Goal: Task Accomplishment & Management: Manage account settings

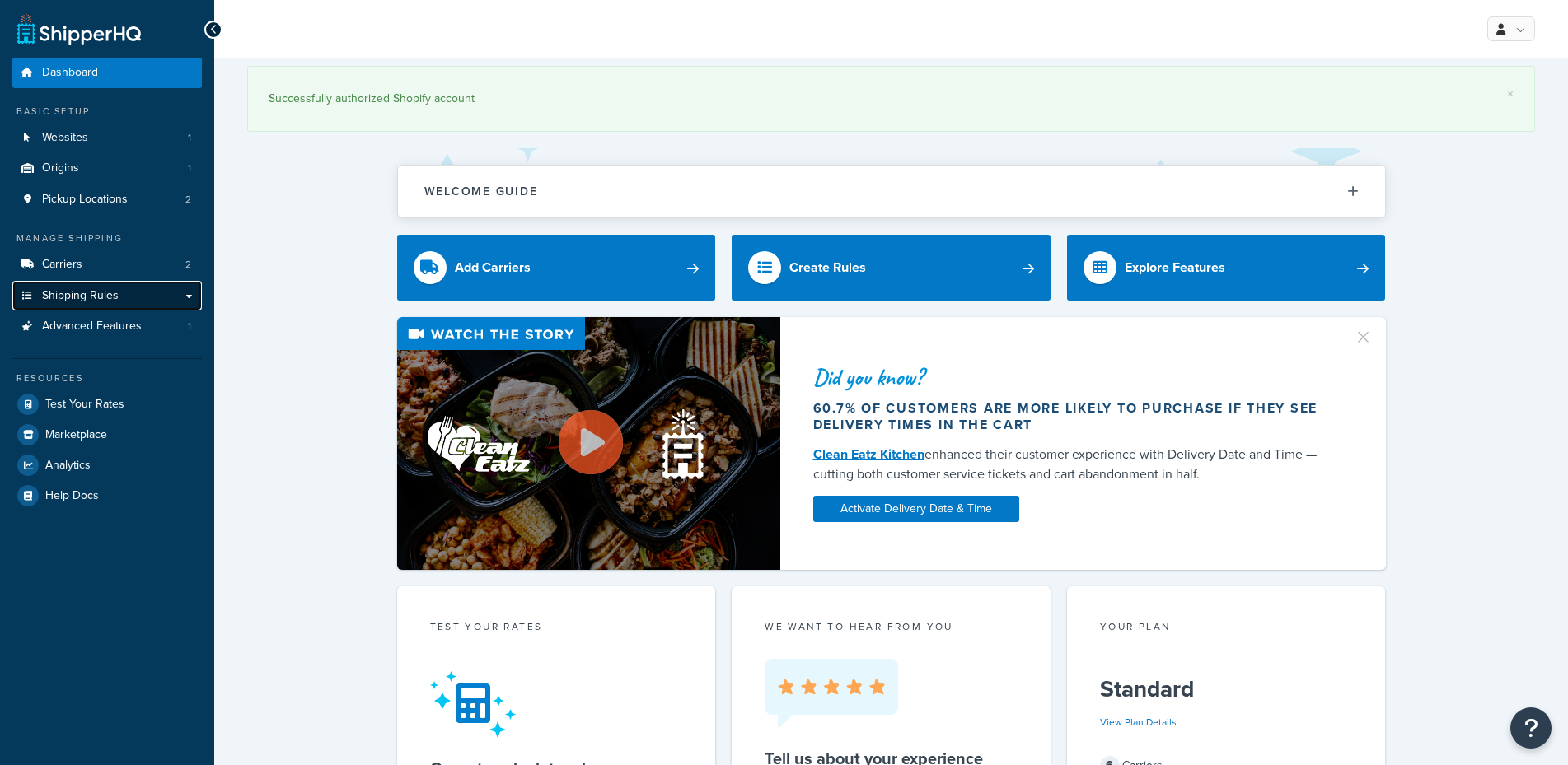
click at [91, 298] on span "Shipping Rules" at bounding box center [80, 296] width 76 height 14
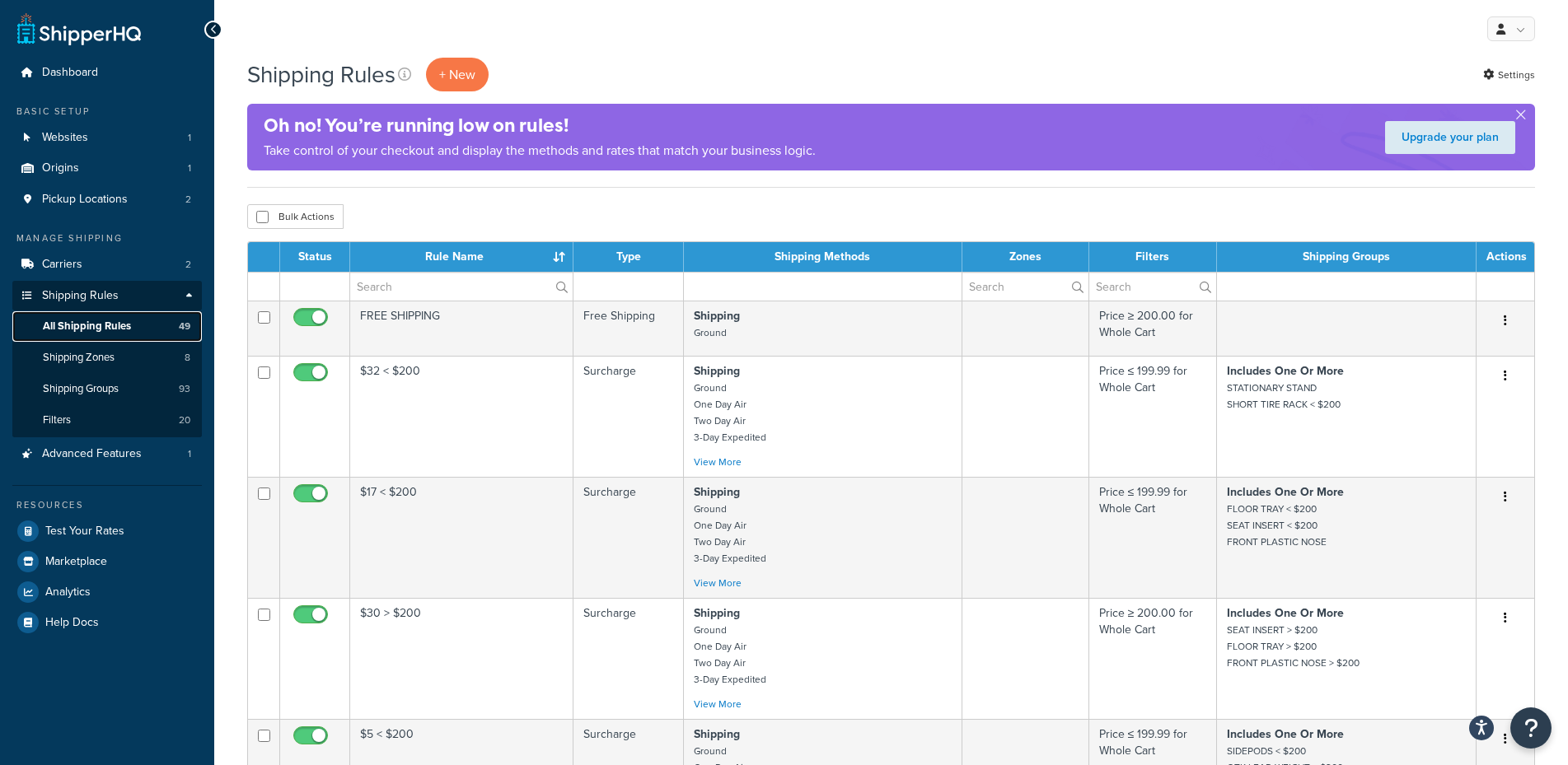
click at [94, 327] on span "All Shipping Rules" at bounding box center [87, 327] width 88 height 14
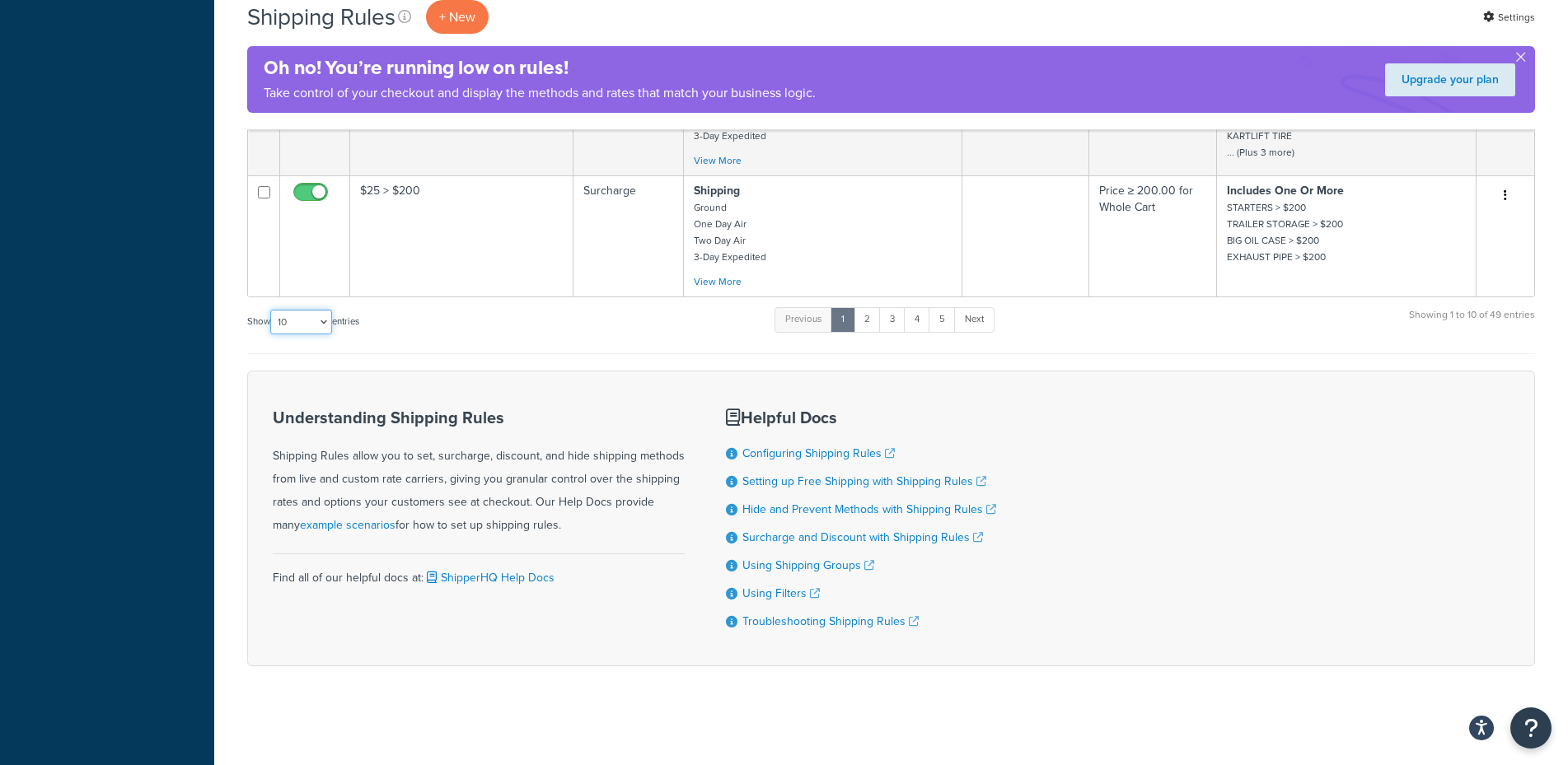
click at [271, 310] on select "10 15 25 50 100 1000" at bounding box center [301, 322] width 62 height 25
select select "100"
click option "100" at bounding box center [0, 0] width 0 height 0
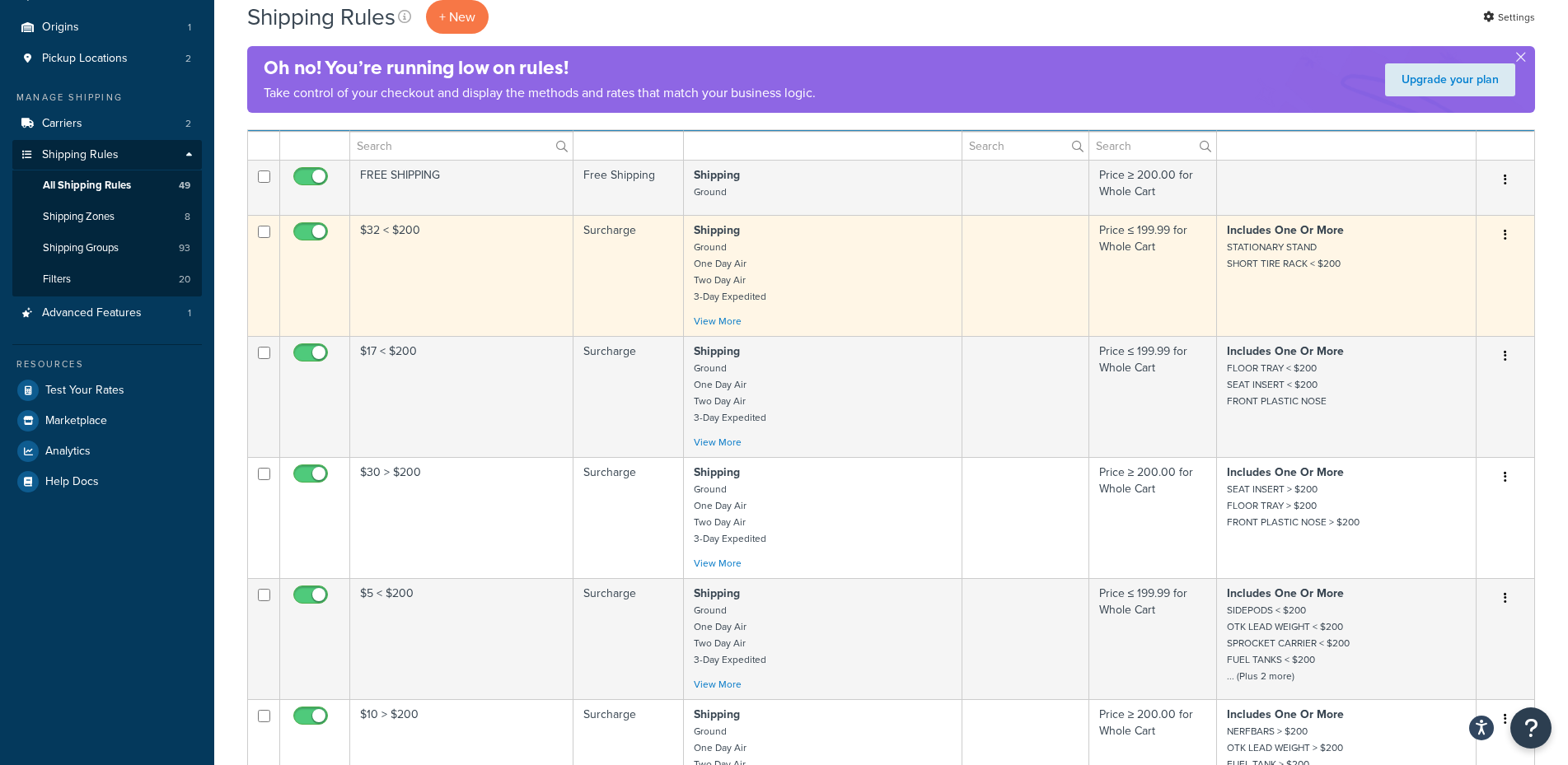
scroll to position [0, 0]
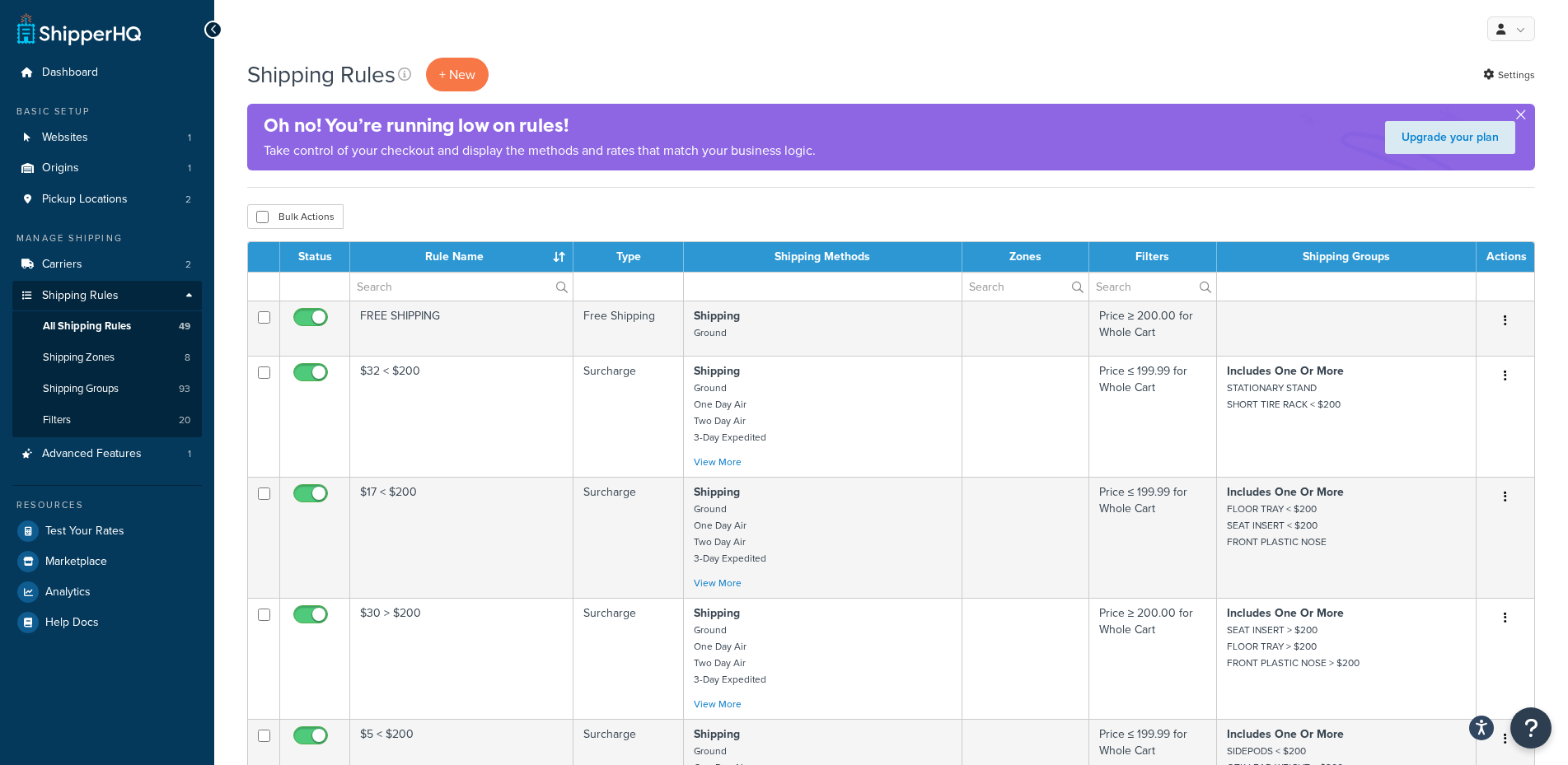
click at [1520, 116] on button "button" at bounding box center [1520, 118] width 4 height 4
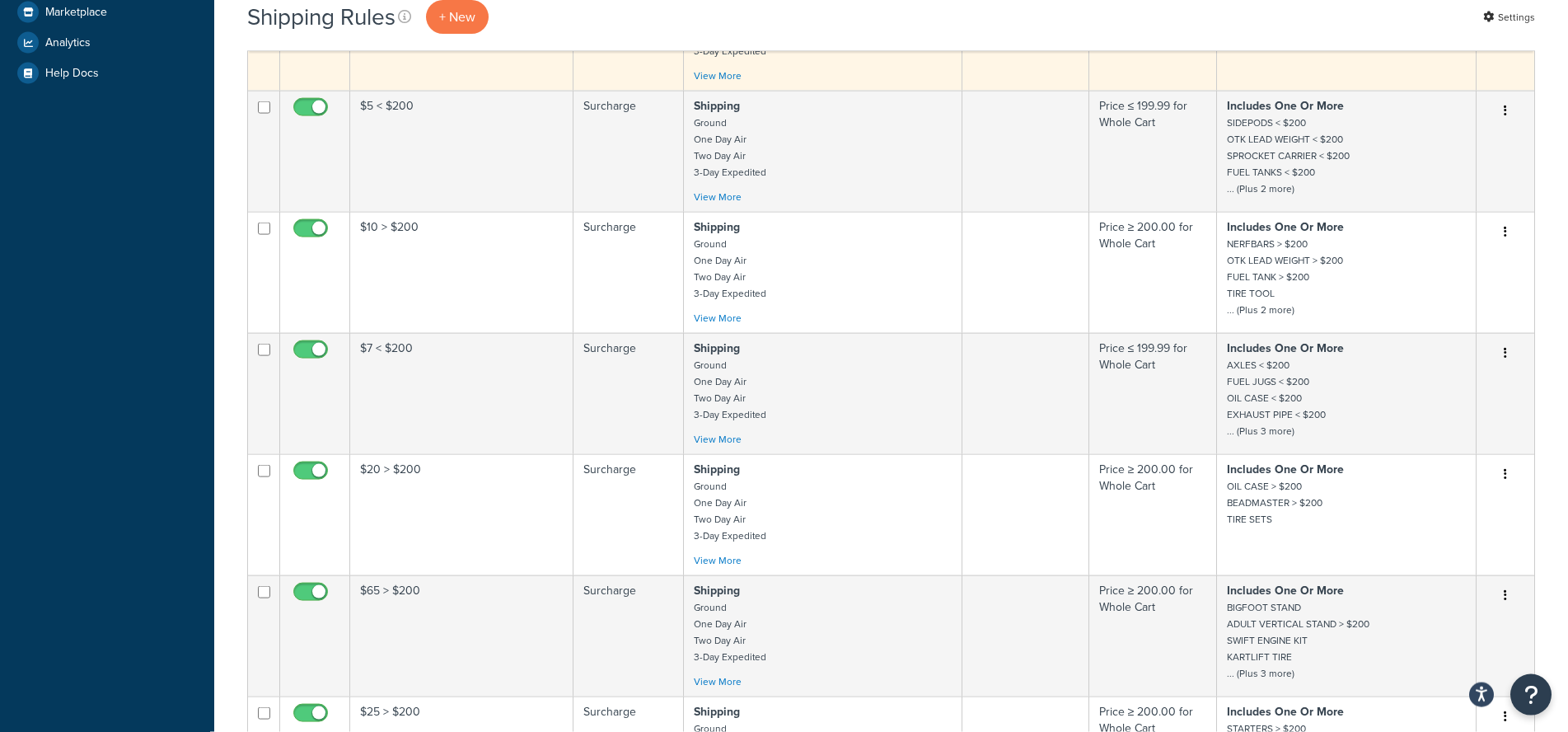
scroll to position [4037, 0]
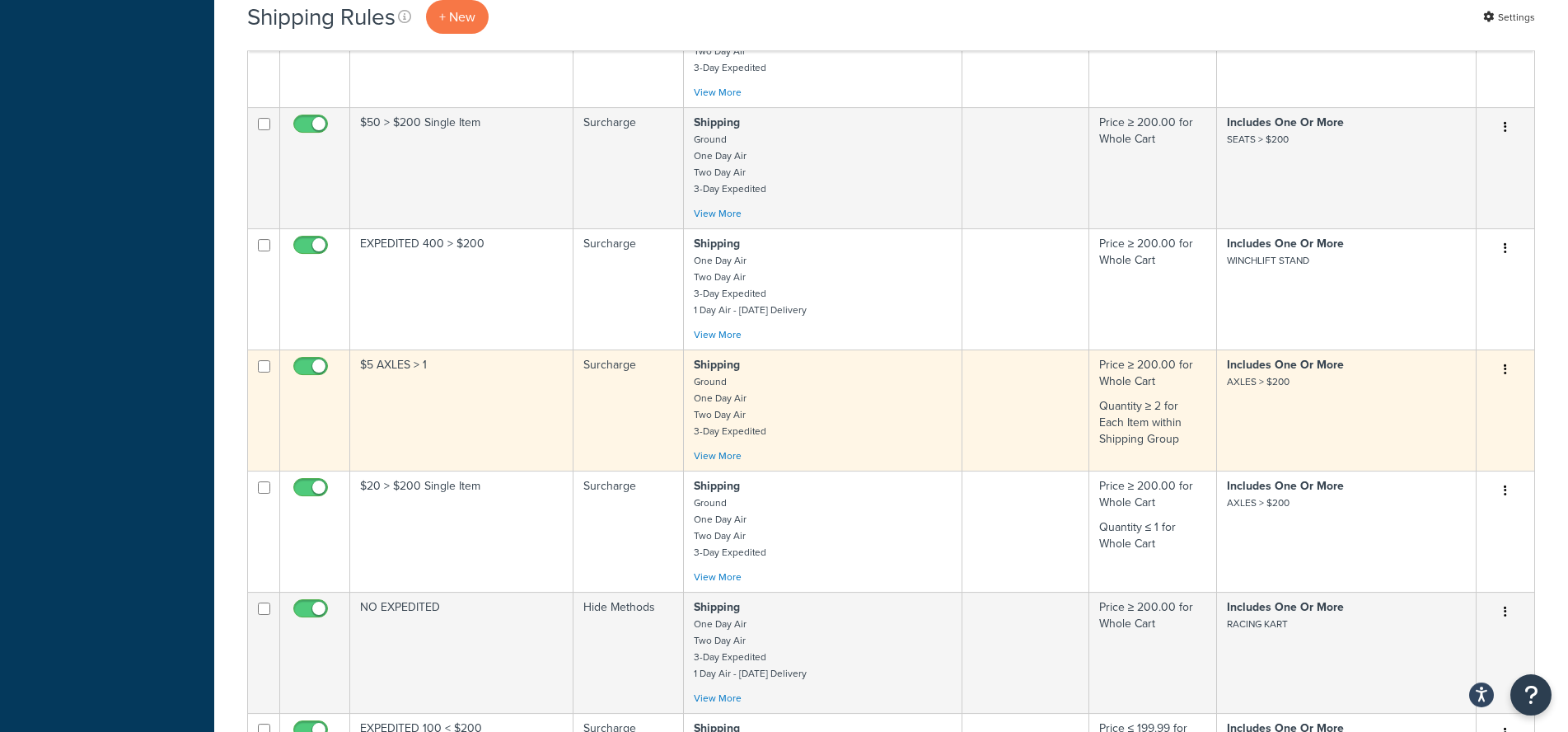
click at [513, 392] on td "$5 AXLES > 1" at bounding box center [462, 410] width 224 height 122
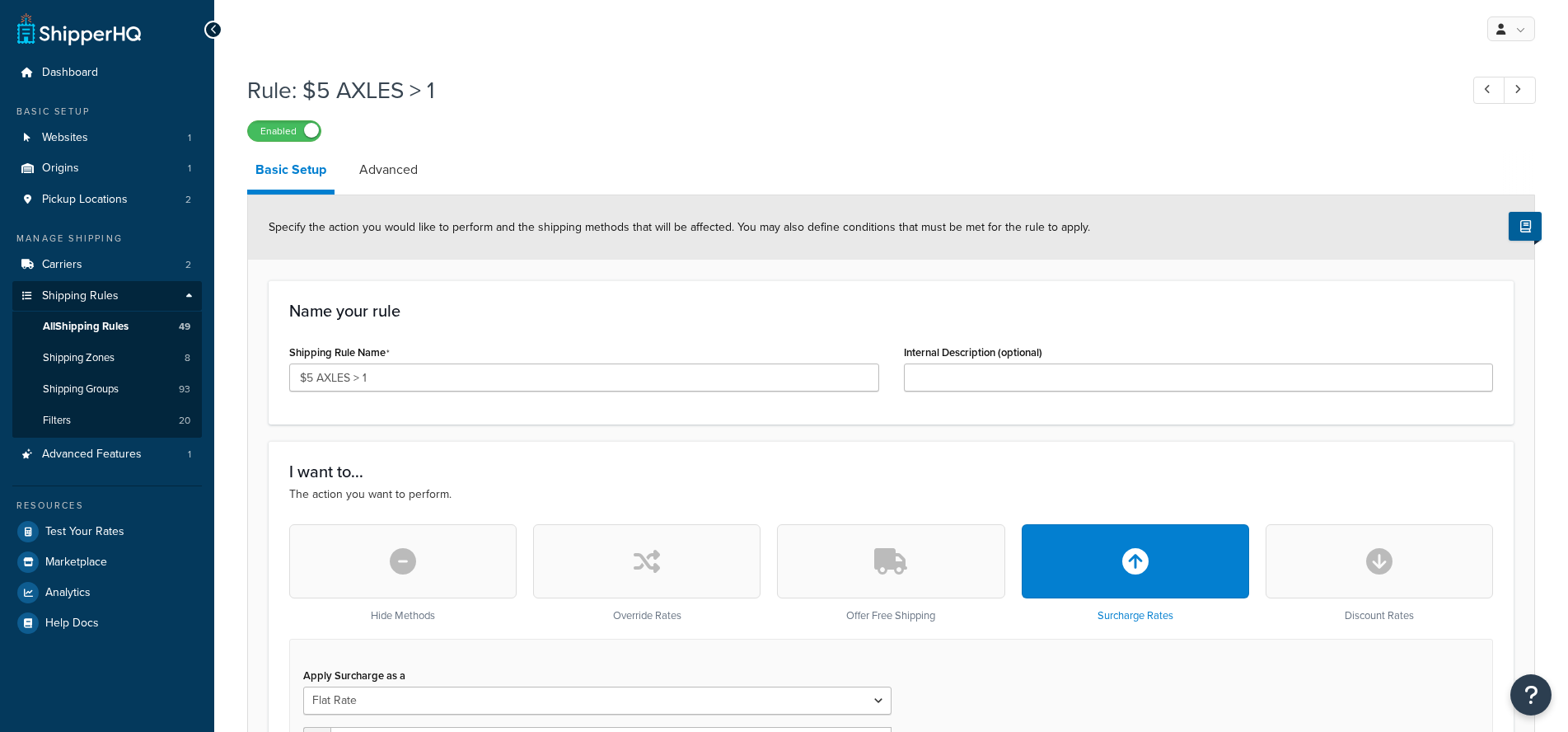
select select "ITEM"
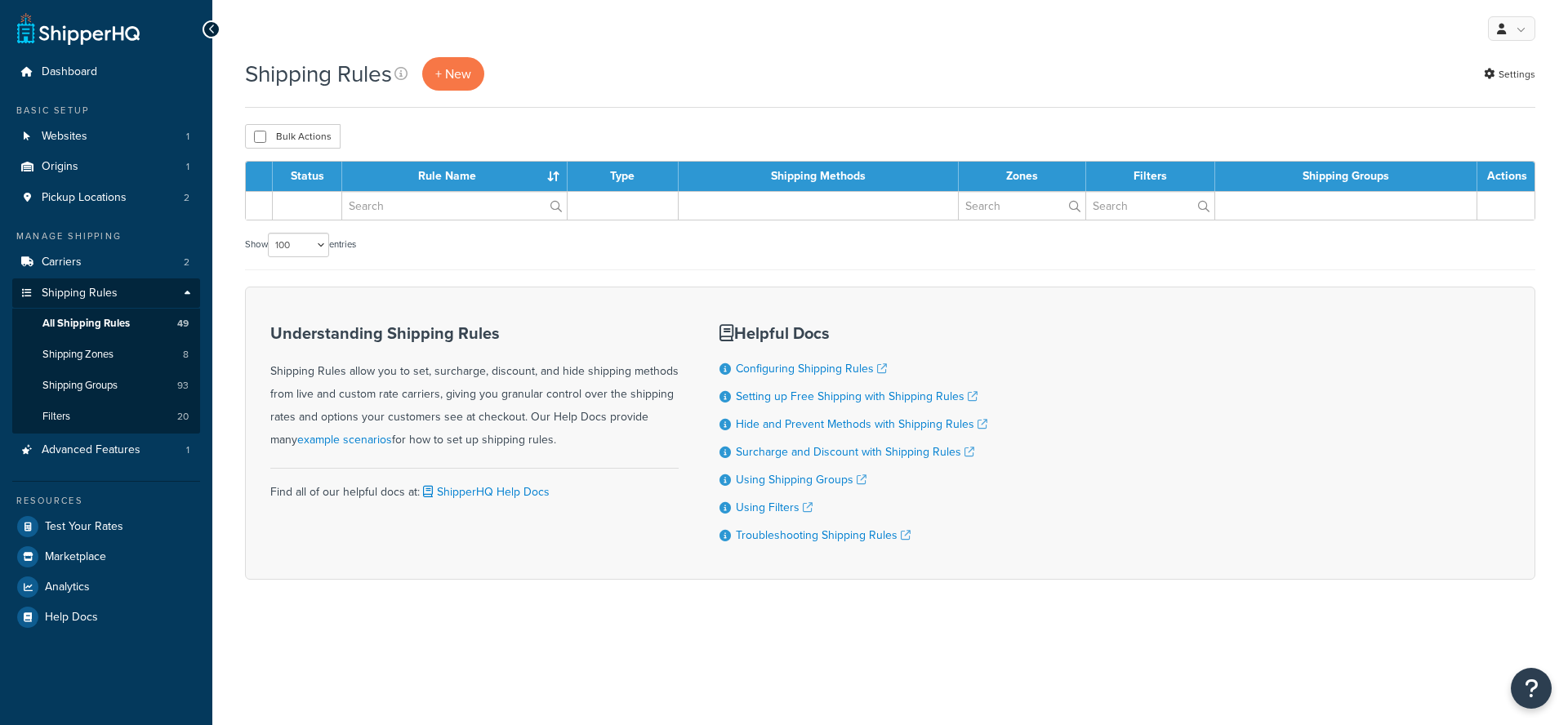
select select "100"
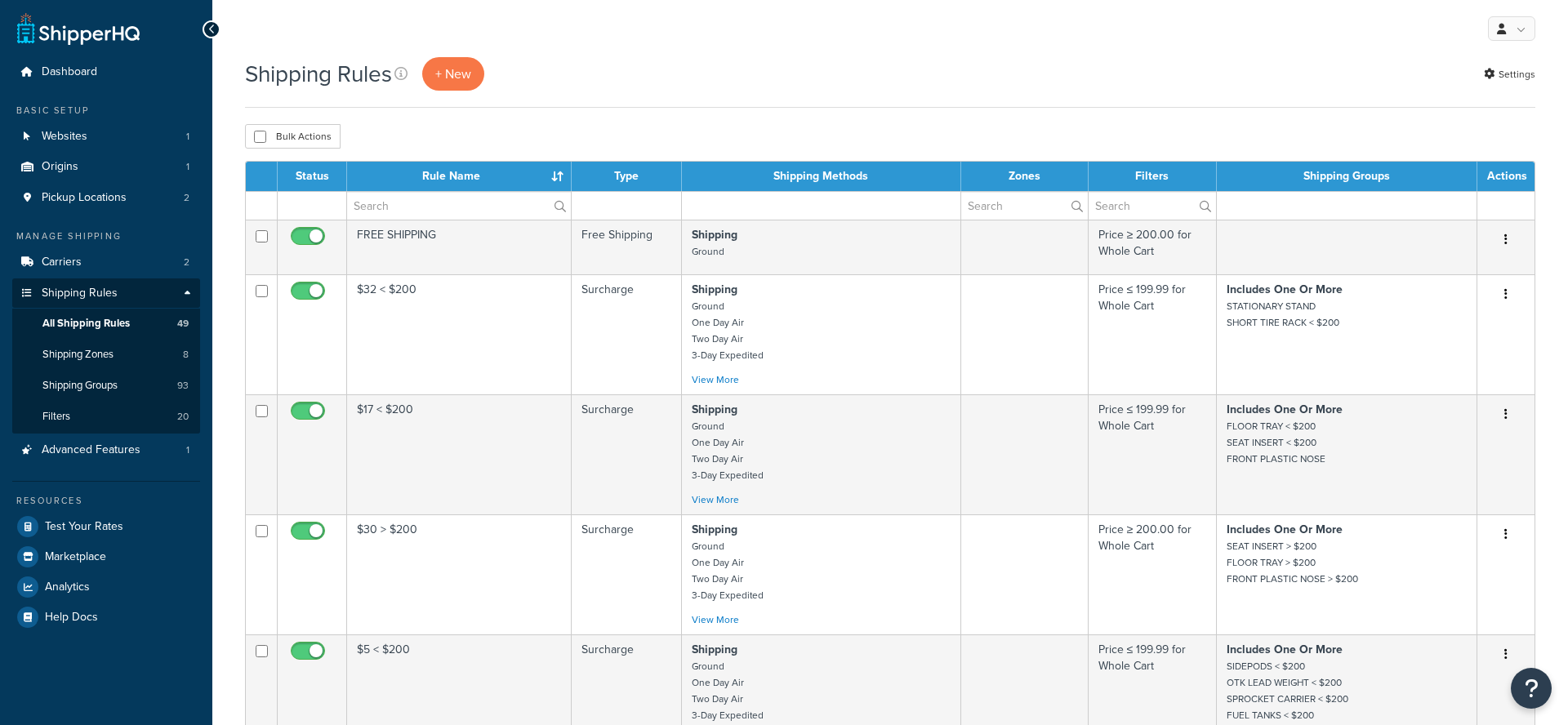
select select "100"
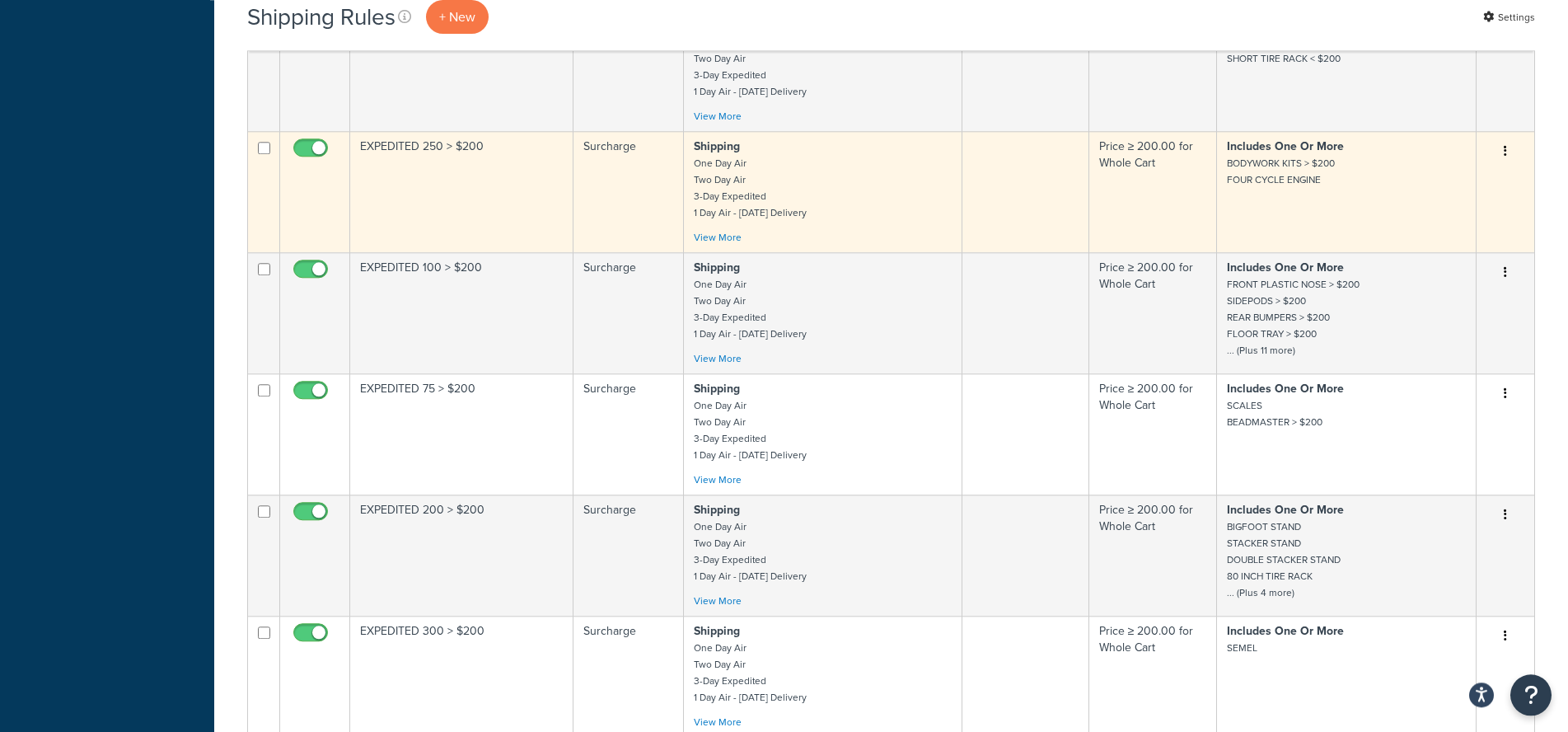
scroll to position [4819, 0]
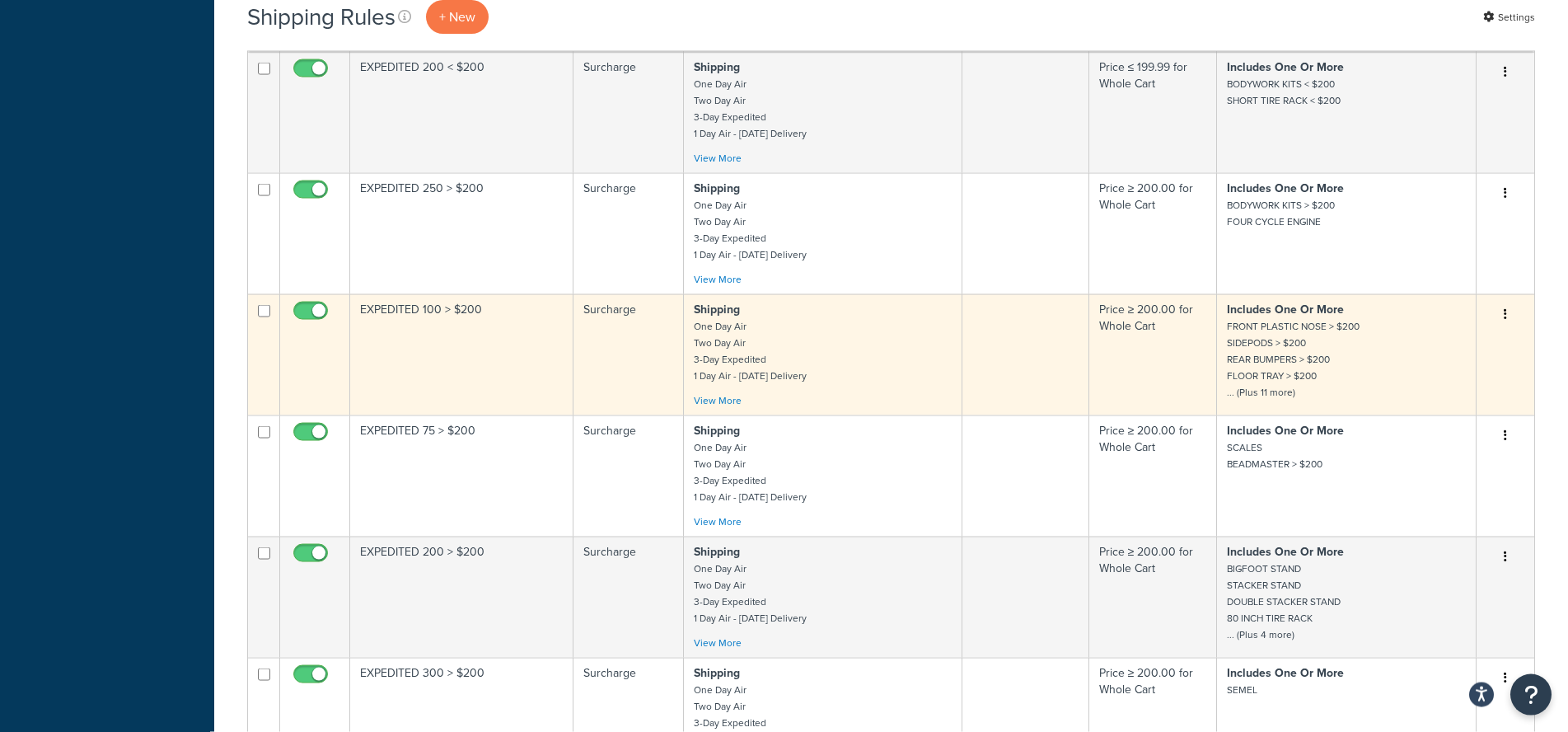
click at [894, 352] on p "Shipping One Day Air Two Day Air 3-Day Expedited 1 Day Air - Saturday Delivery" at bounding box center [822, 342] width 258 height 82
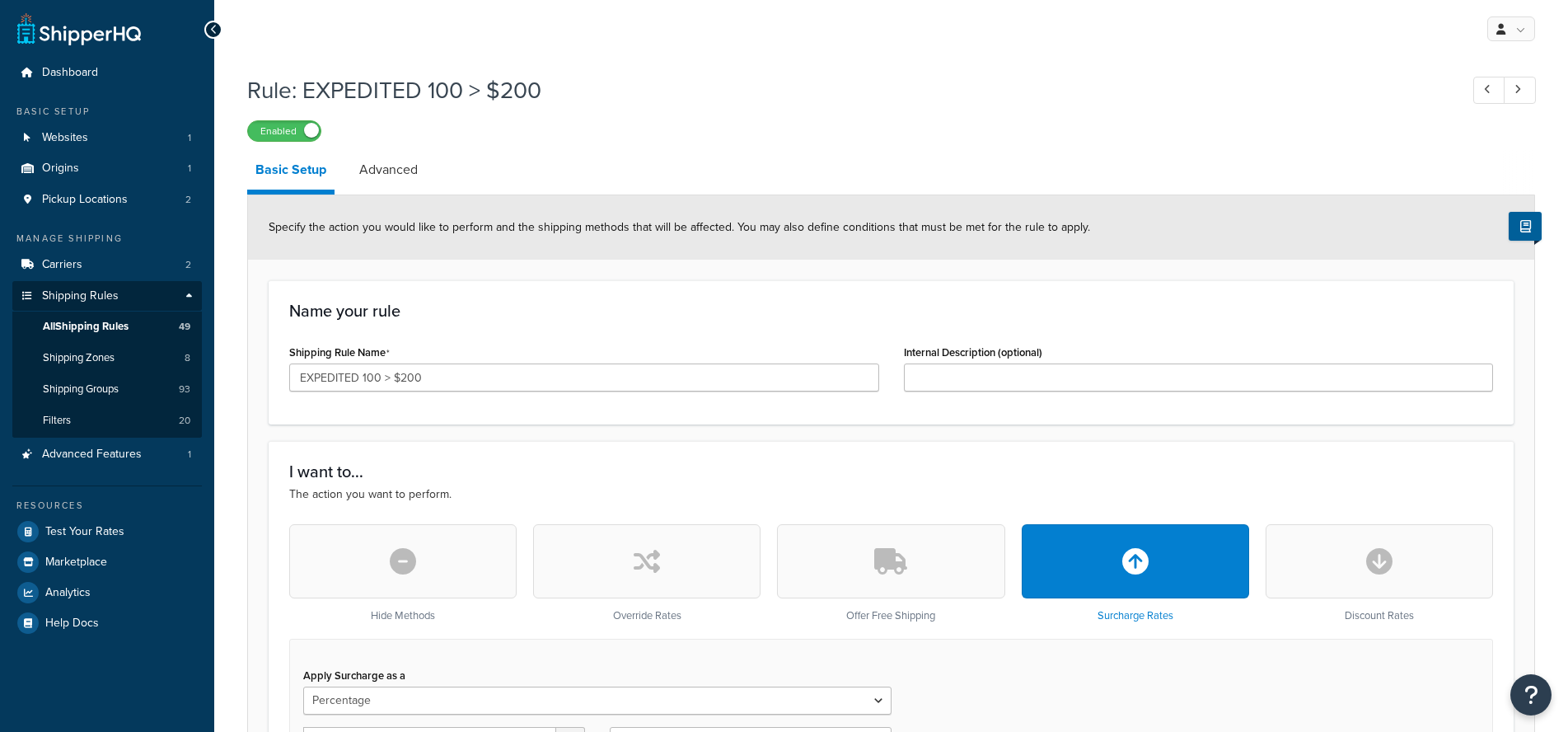
select select "PERCENTAGE"
select select "ITEM"
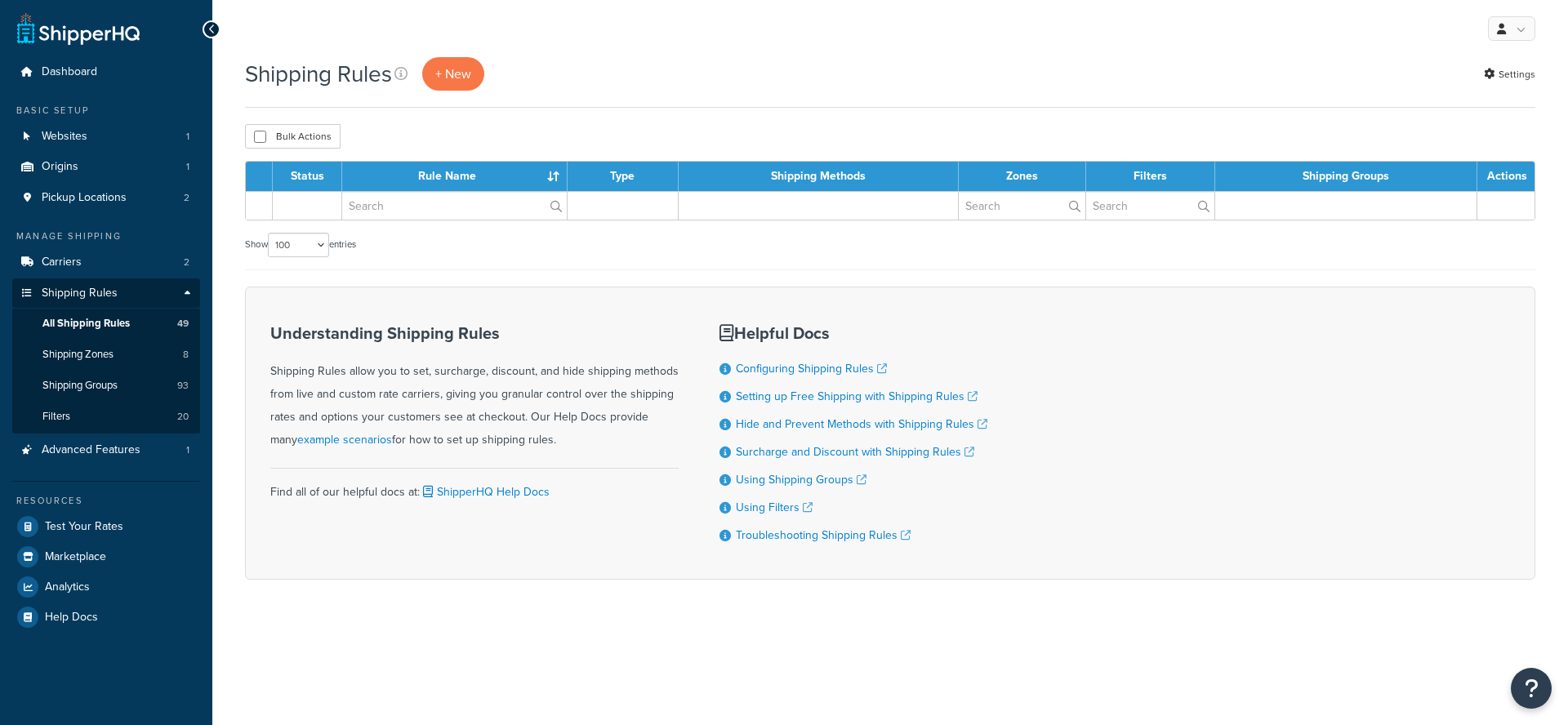
select select "100"
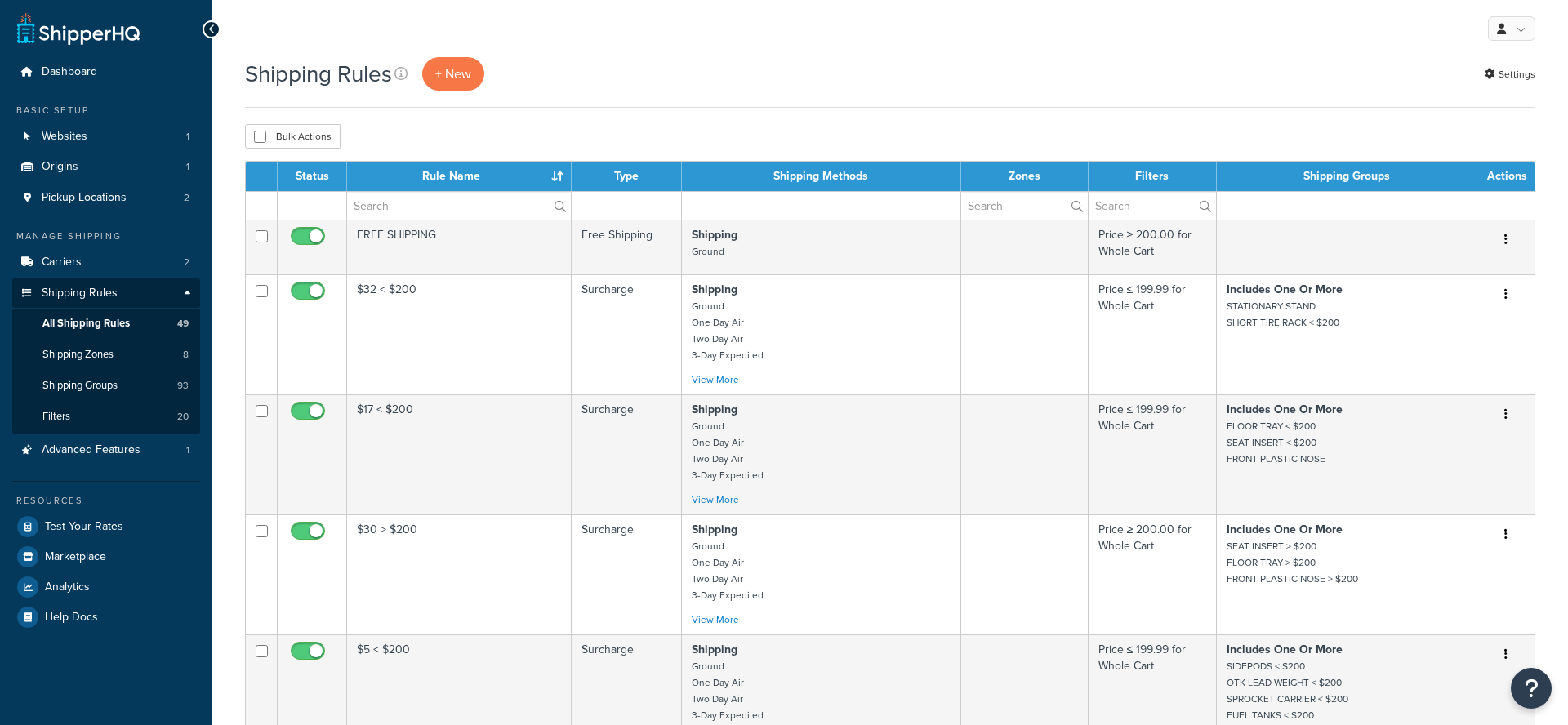
select select "100"
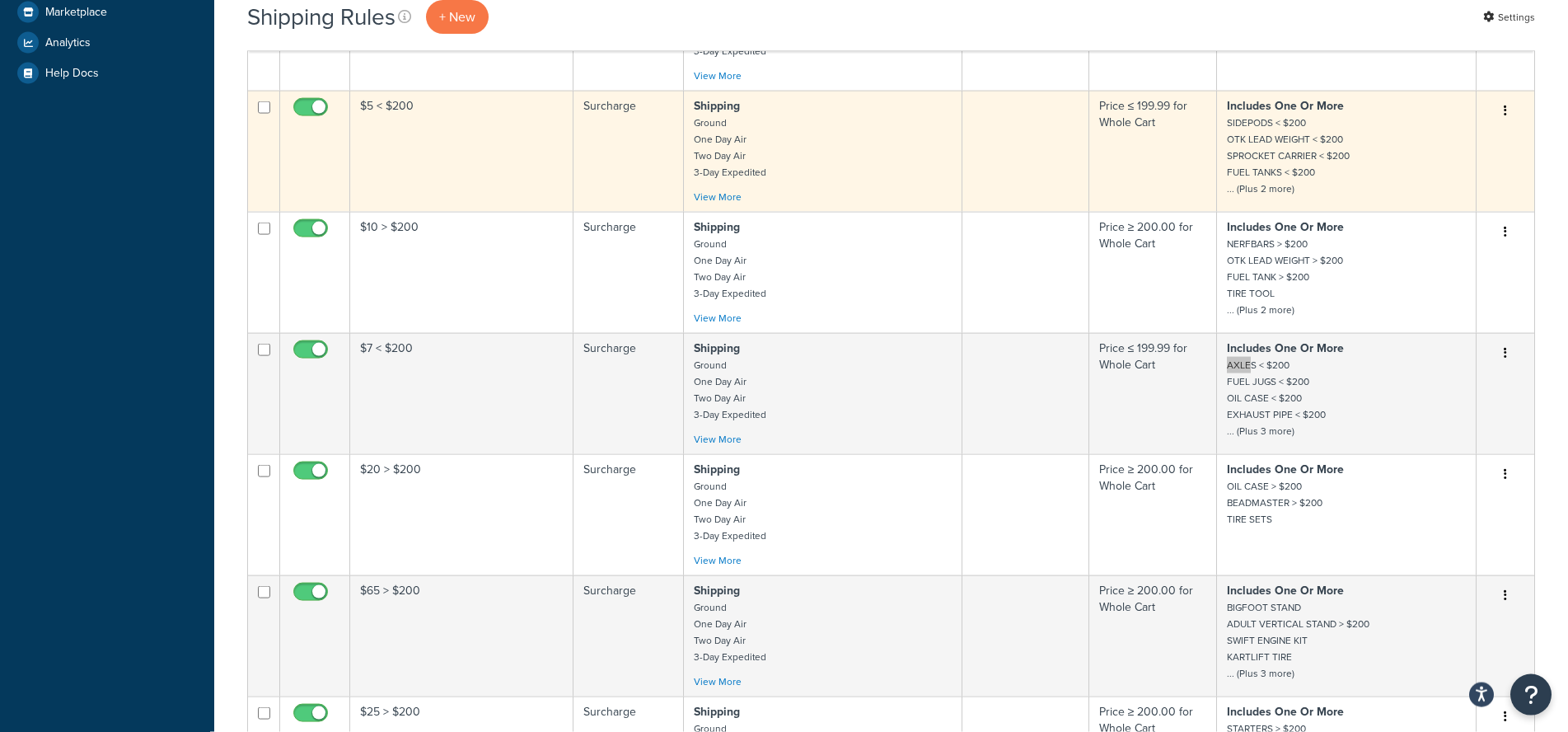
scroll to position [4037, 0]
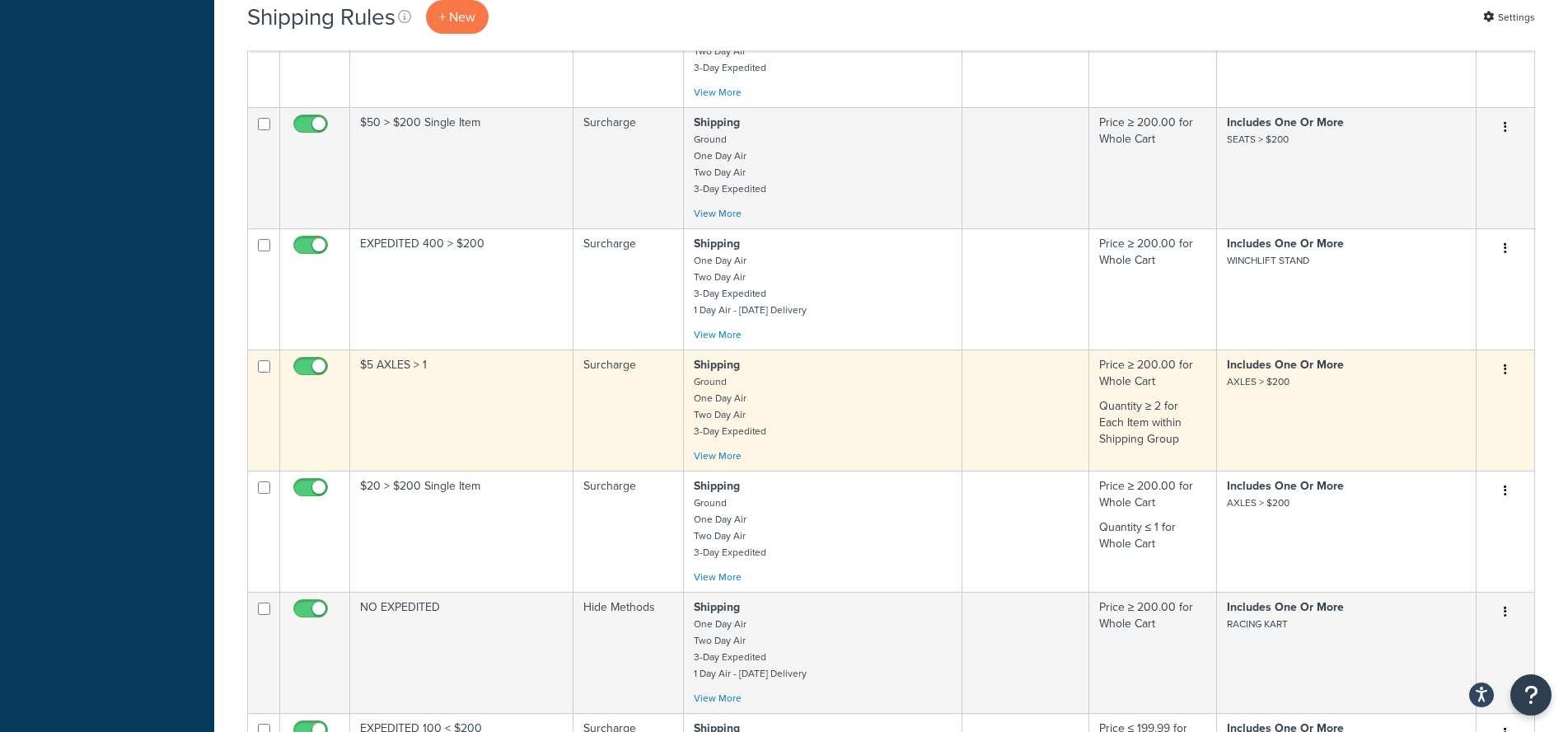
click at [479, 431] on td "$5 AXLES > 1" at bounding box center [462, 410] width 224 height 122
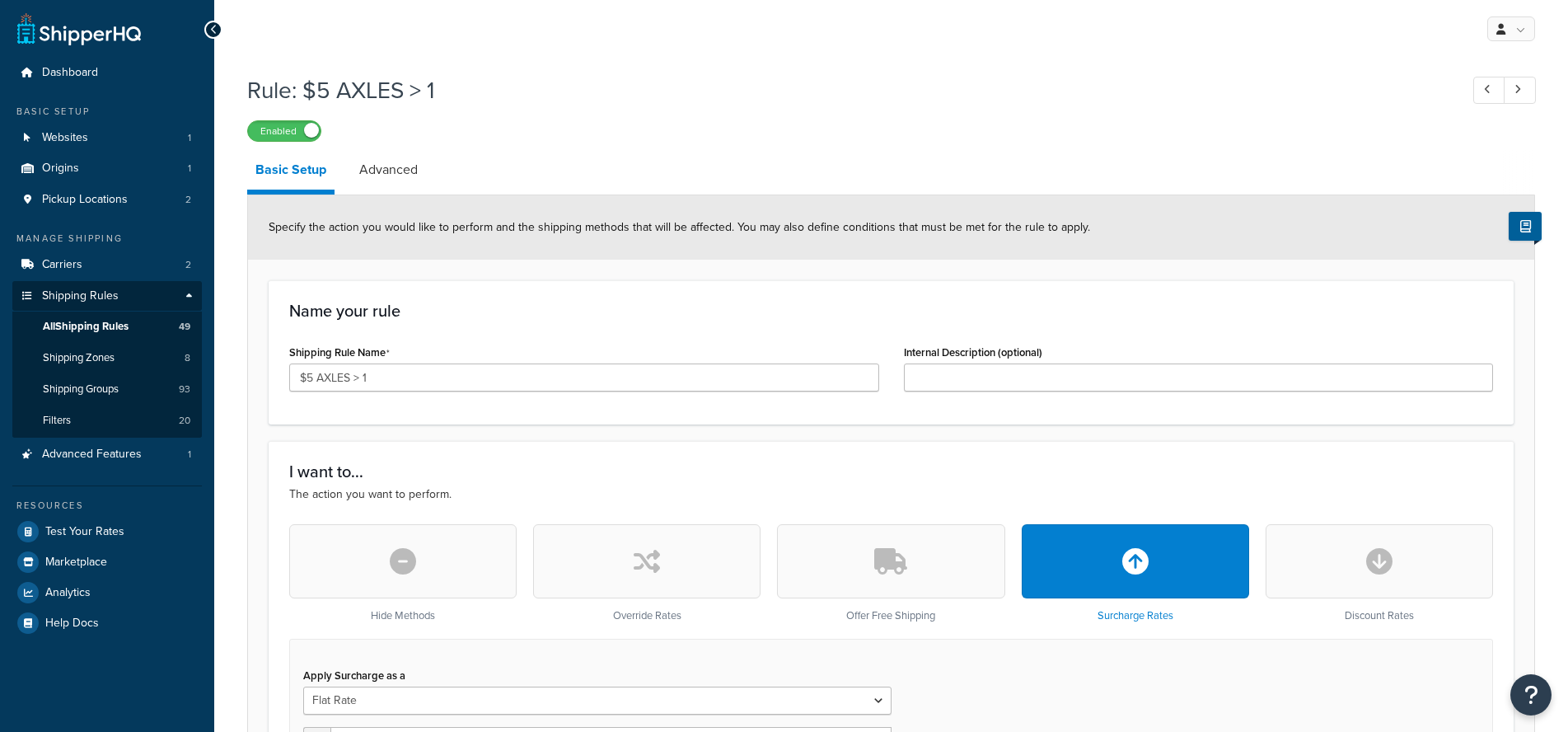
select select "ITEM"
click at [288, 135] on label "Enabled" at bounding box center [284, 131] width 73 height 20
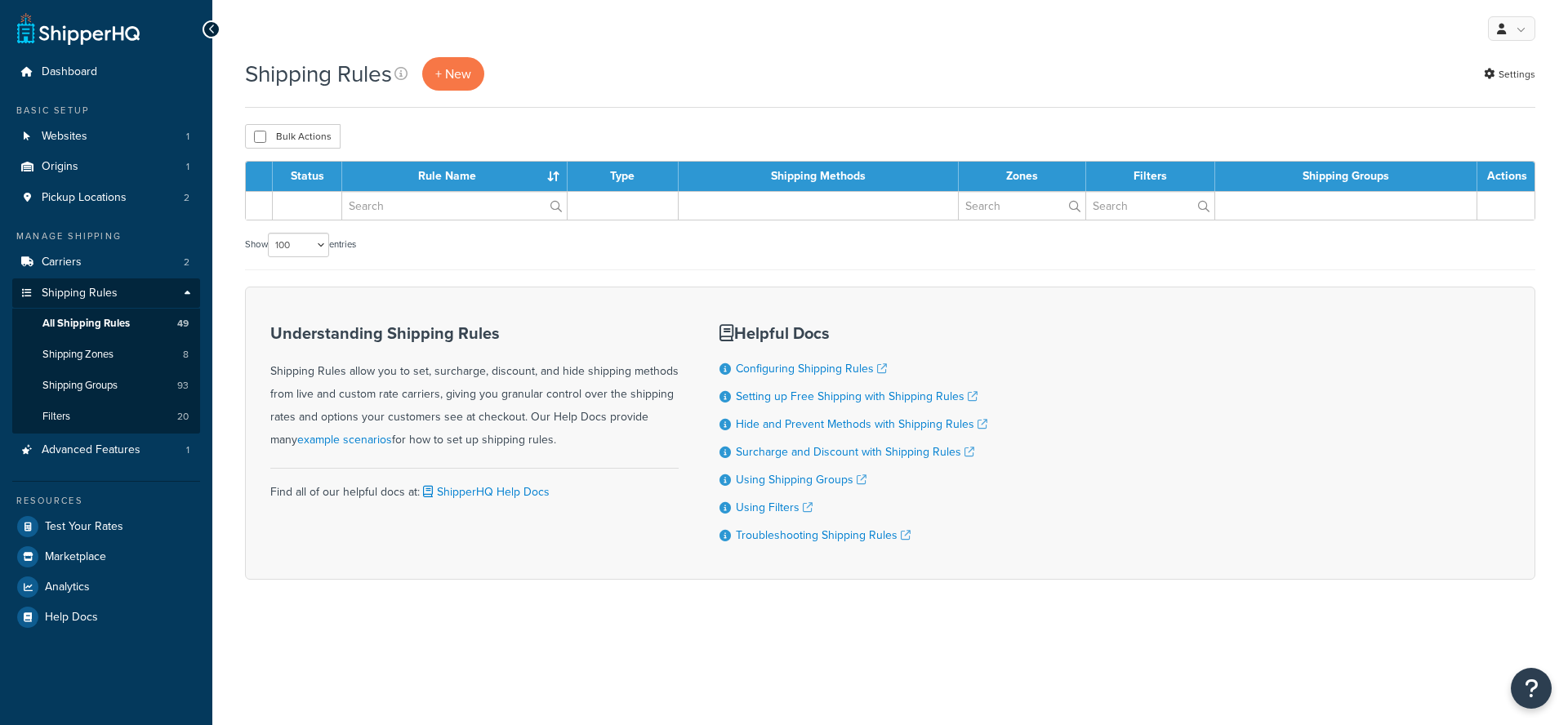
select select "100"
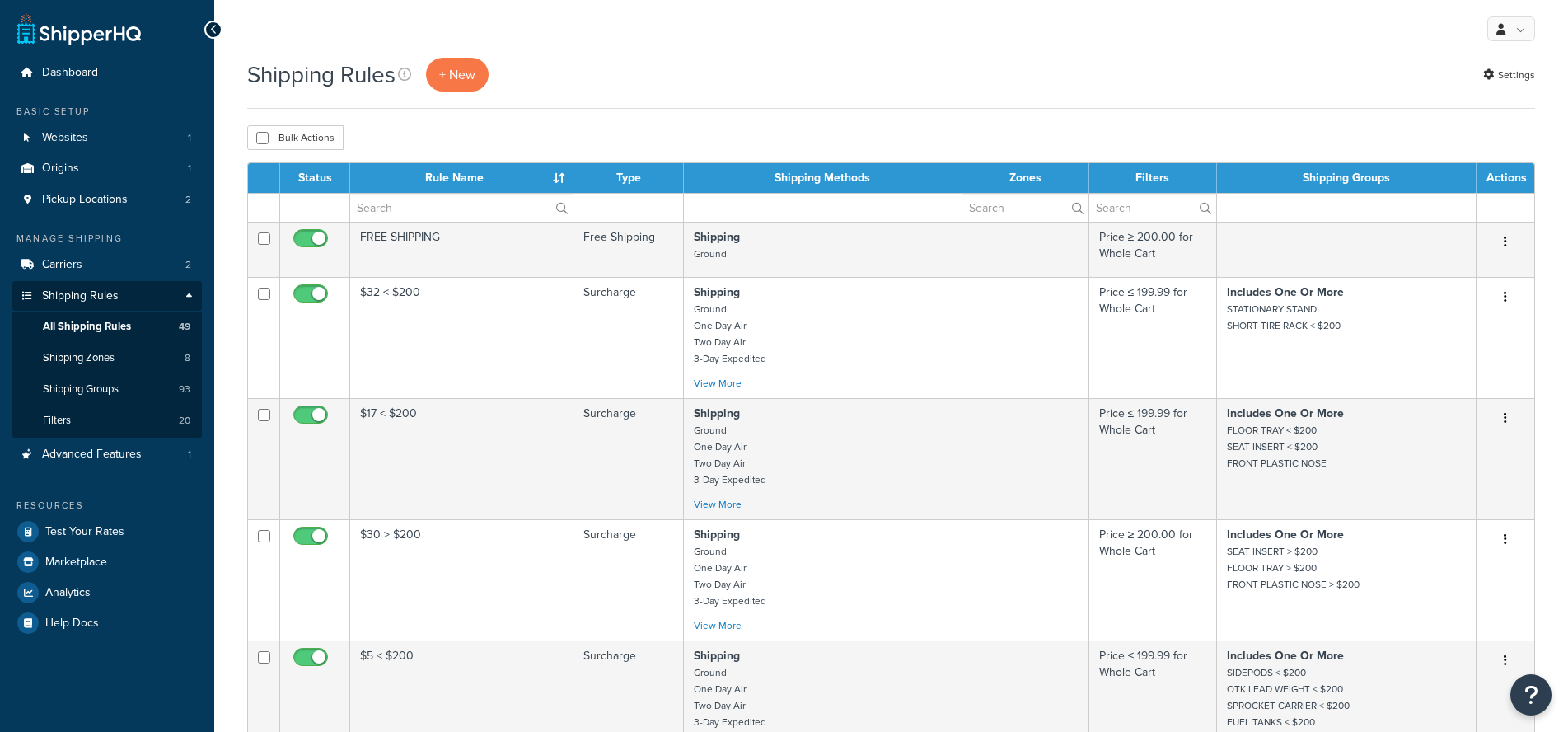
select select "100"
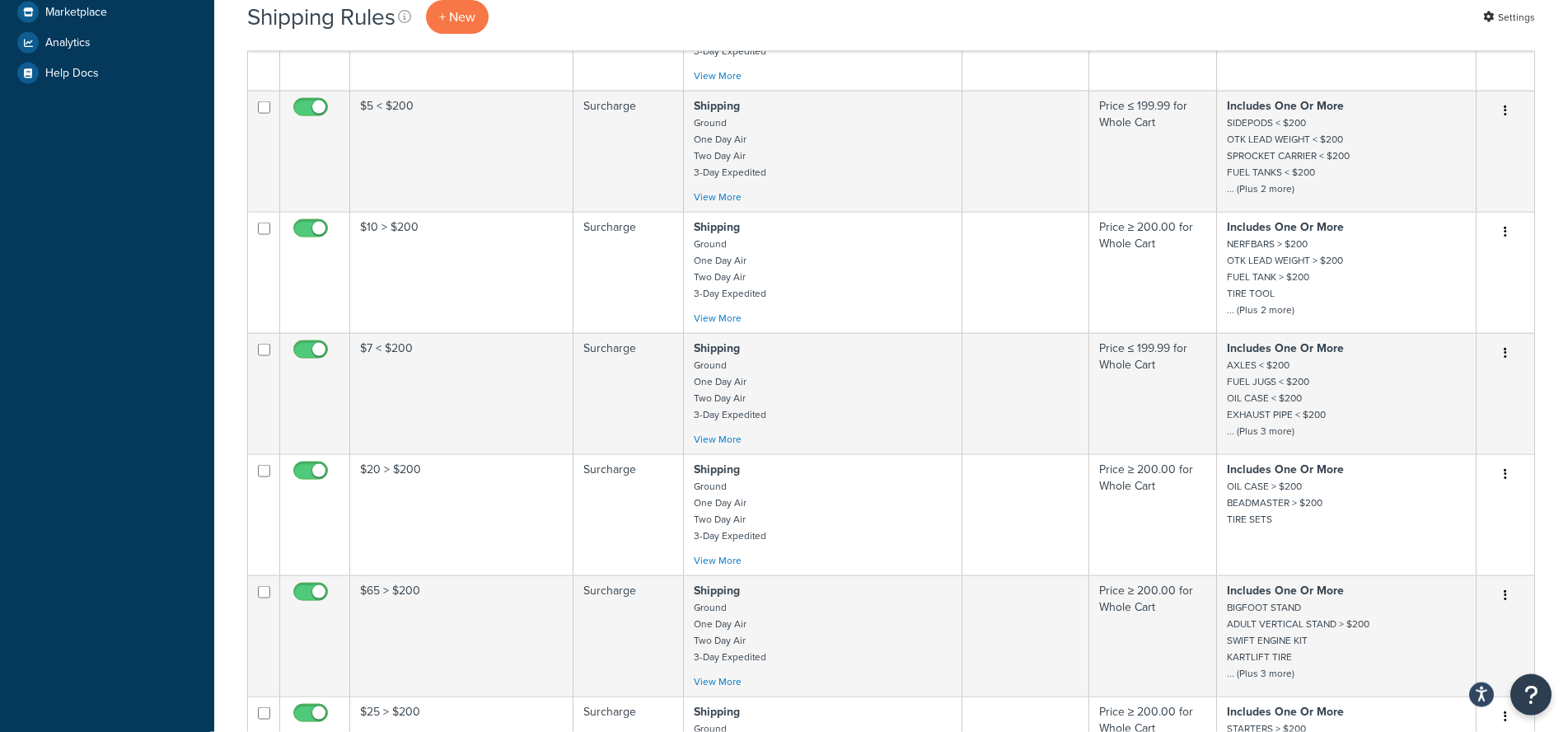
scroll to position [4037, 0]
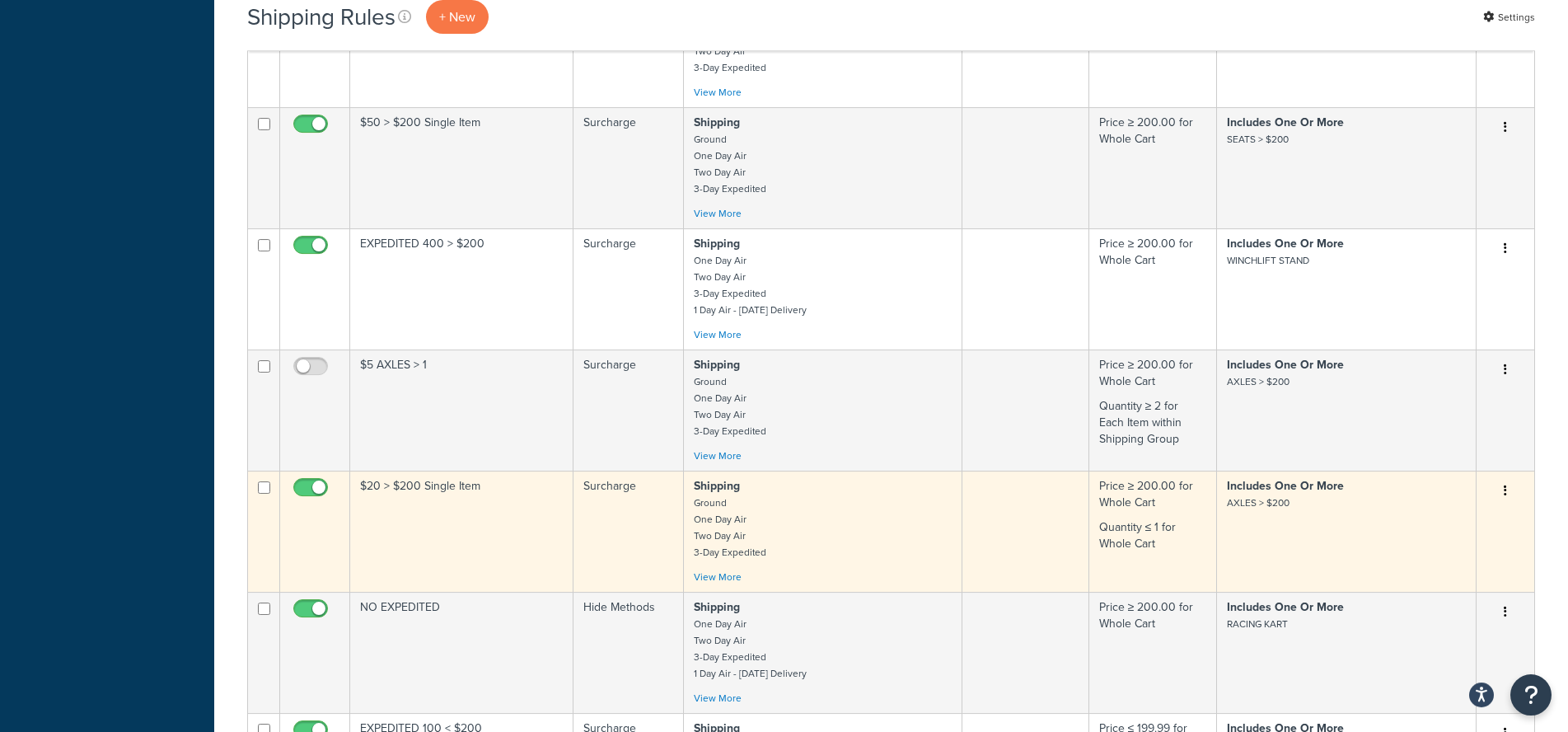
click at [462, 529] on td "$20 > $200 Single Item" at bounding box center [462, 532] width 224 height 122
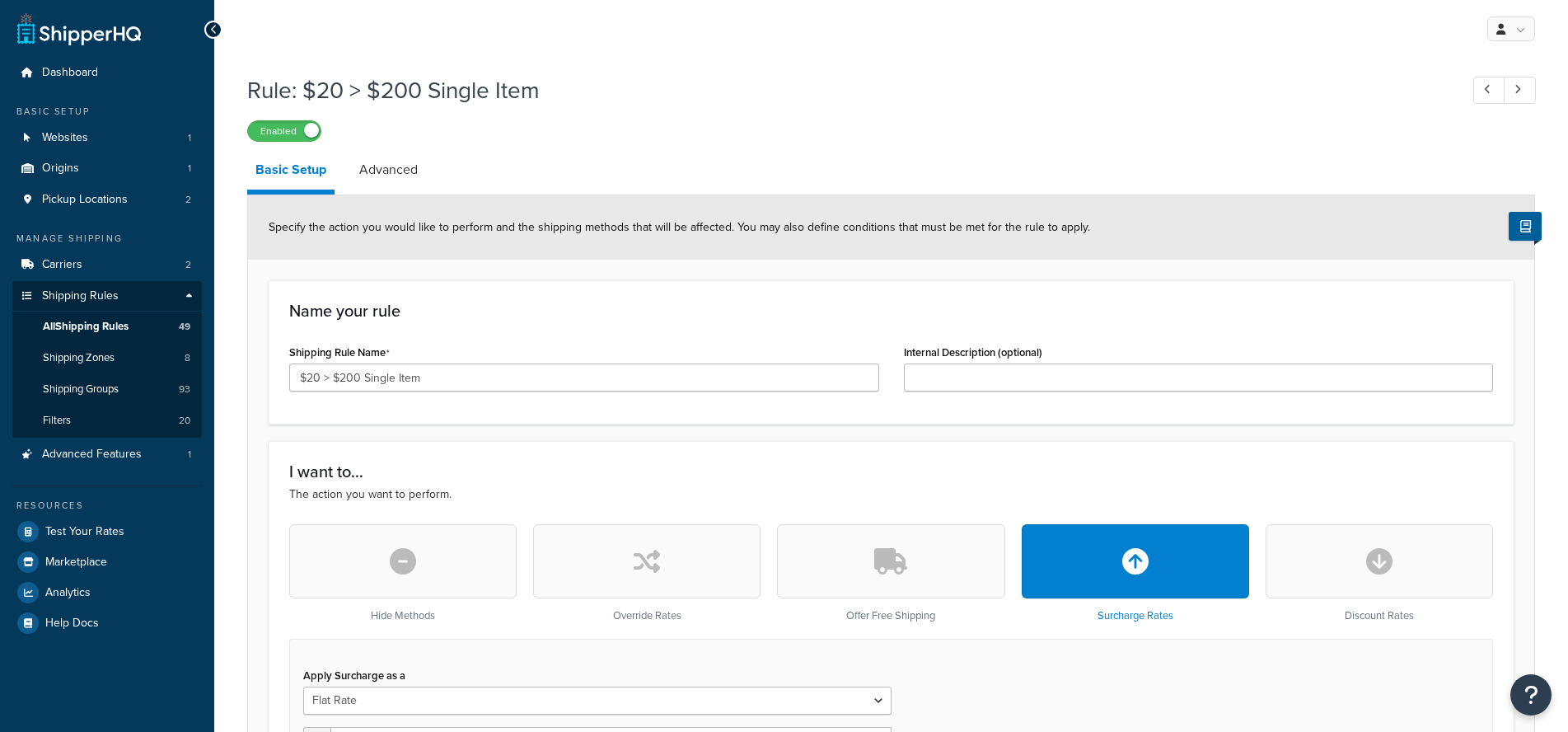
select select "SHIPPING_GROUP"
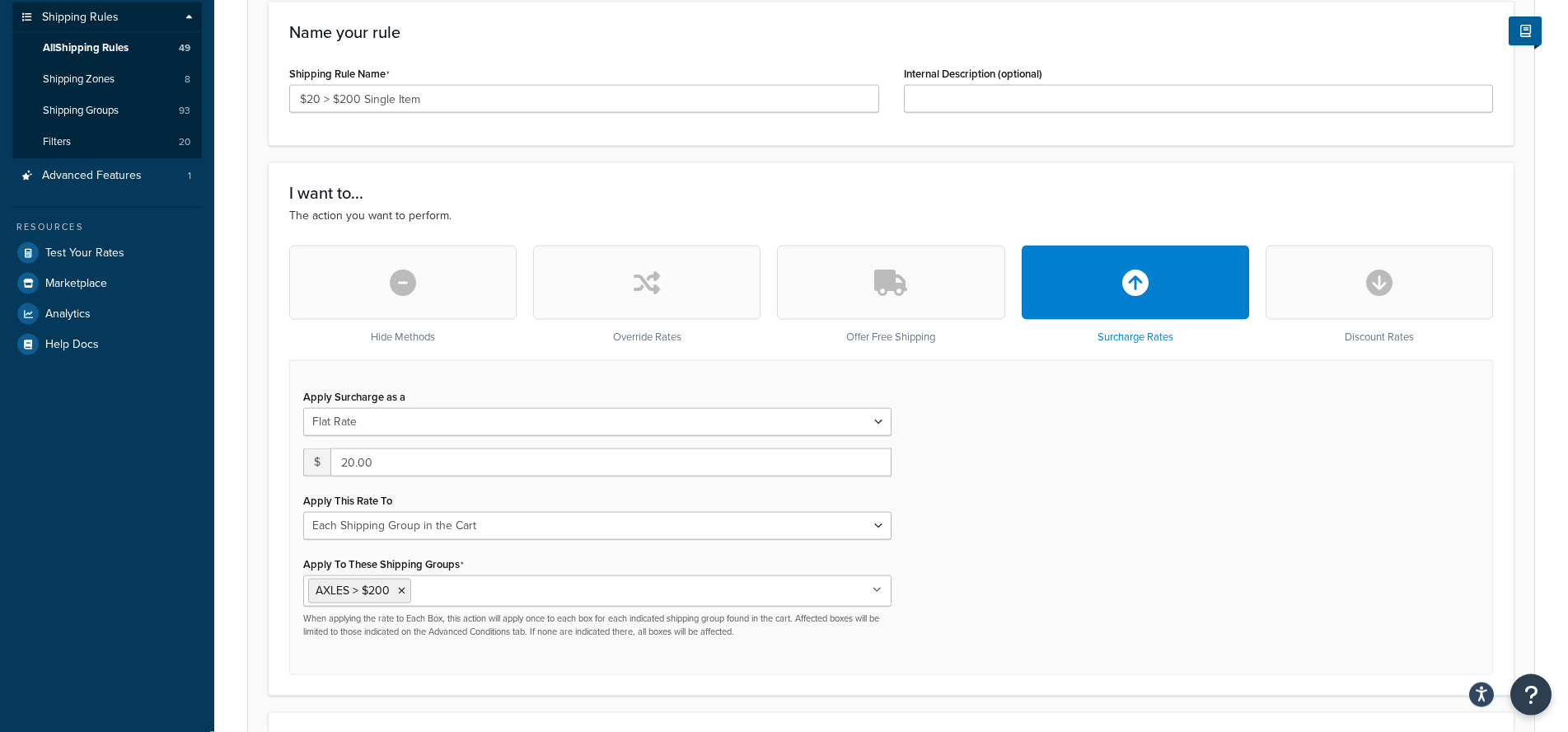
scroll to position [337, 0]
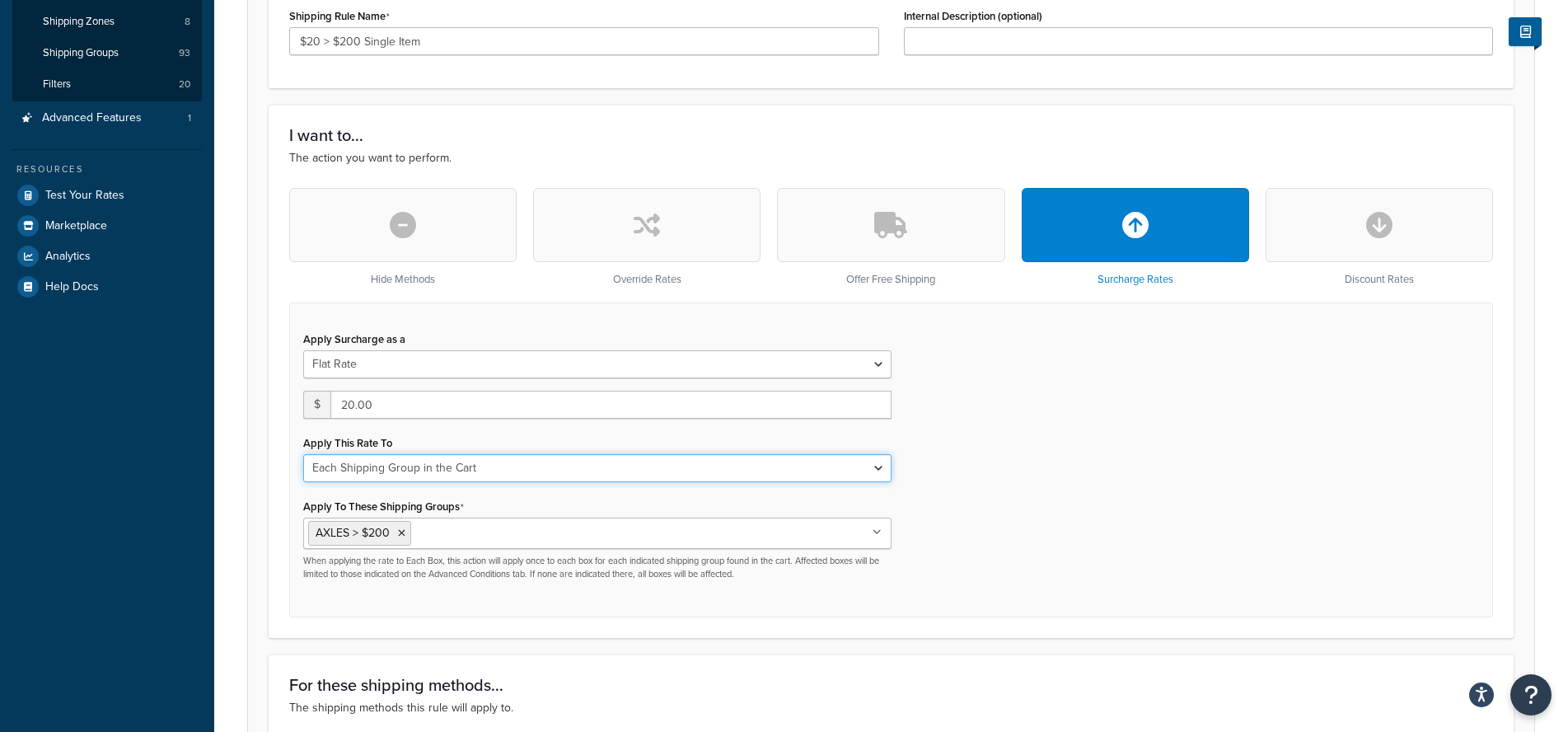
click at [303, 454] on select "Each Shipment in the Cart Each Shipping Group in the Cart Each Item within a Sh…" at bounding box center [597, 468] width 588 height 28
click at [456, 467] on select "Each Shipment in the Cart Each Shipping Group in the Cart Each Item within a Sh…" at bounding box center [597, 468] width 588 height 28
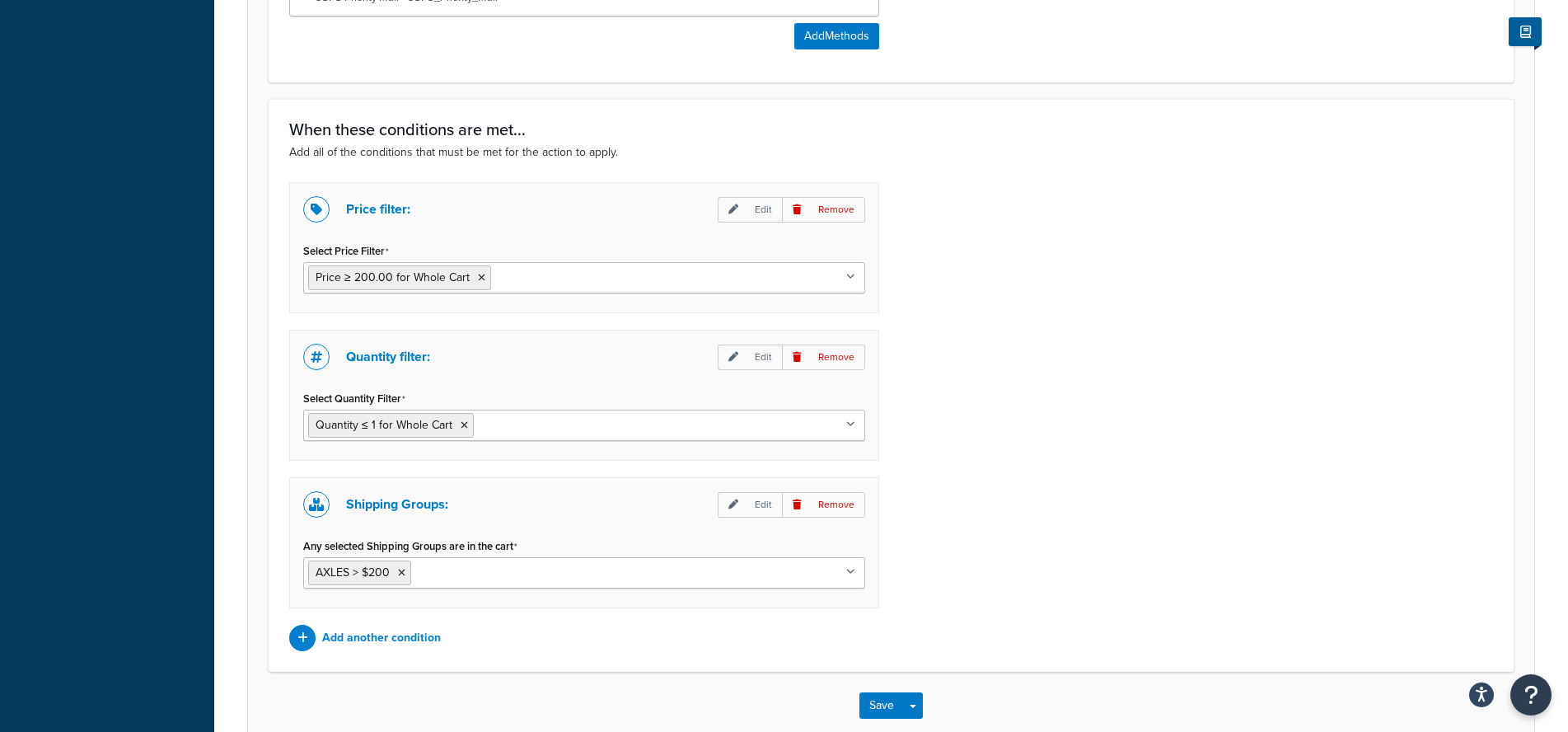
scroll to position [0, 0]
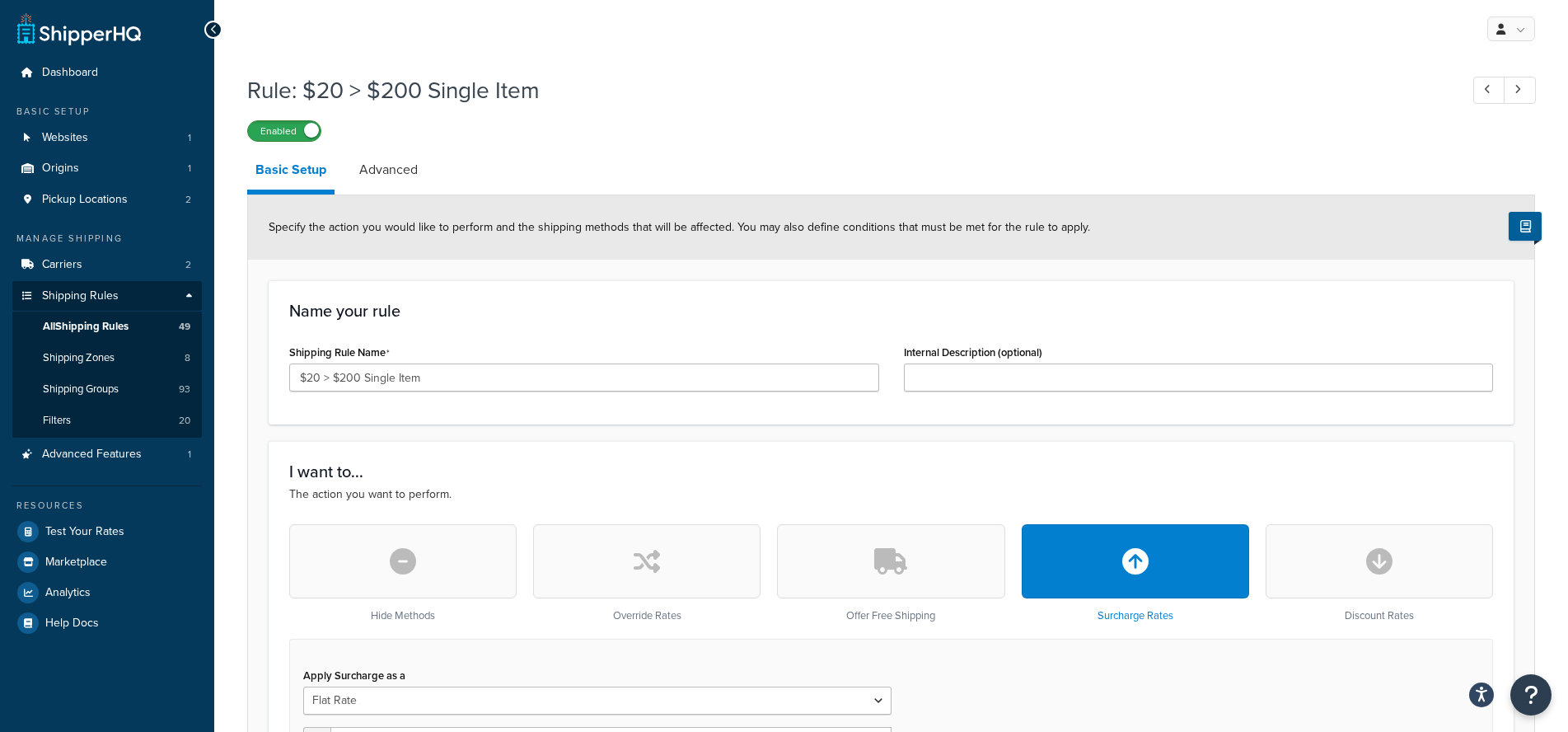
click at [281, 136] on label "Enabled" at bounding box center [284, 131] width 73 height 20
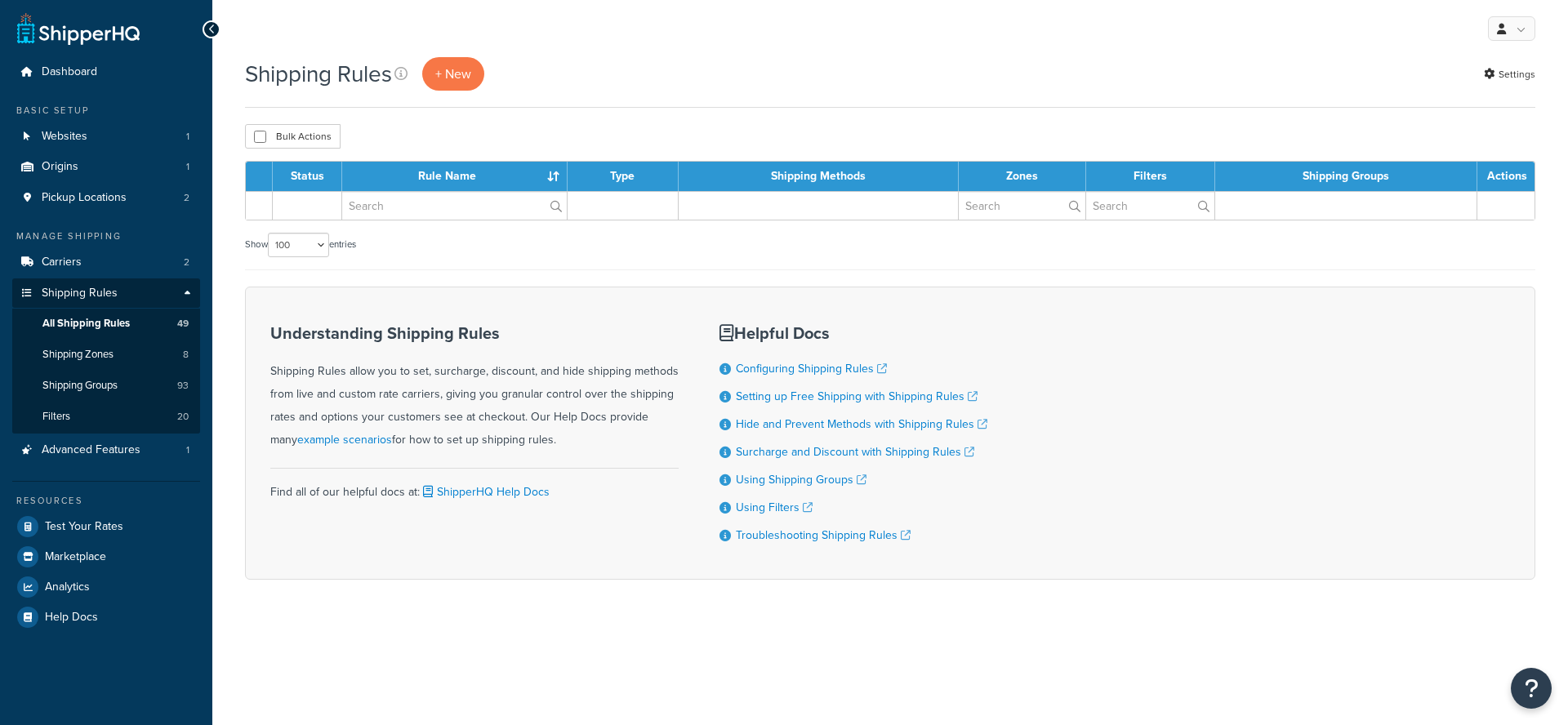
select select "100"
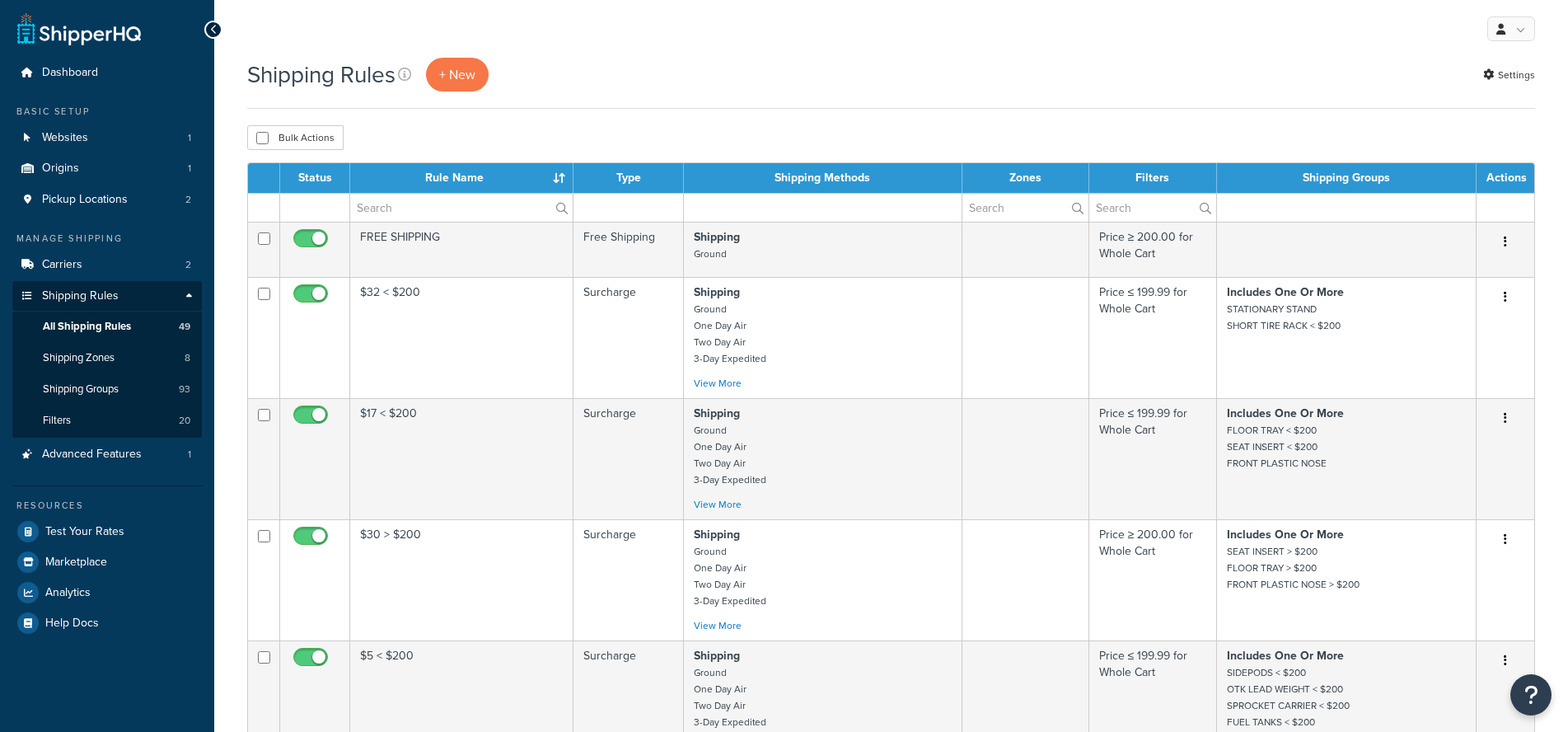
select select "100"
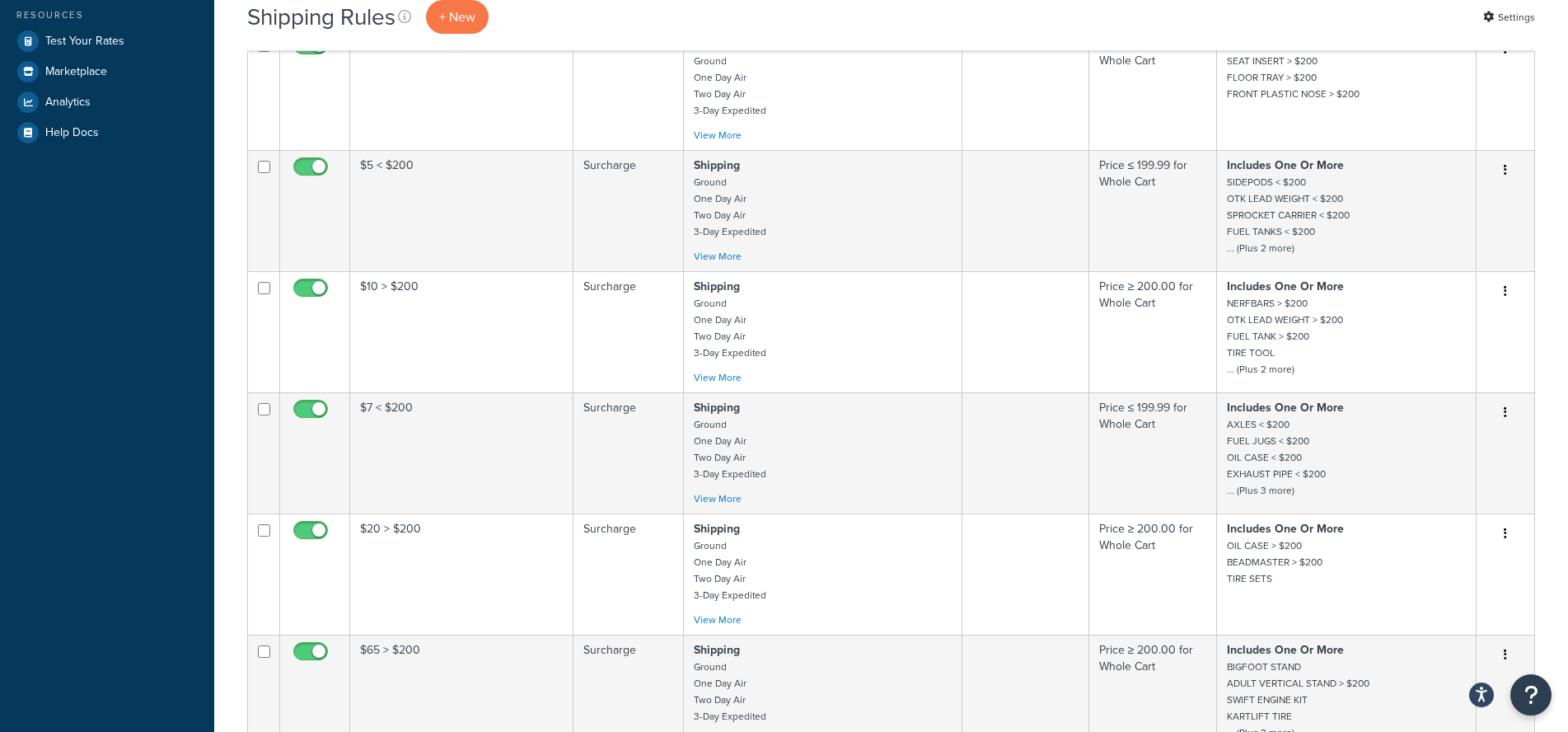
scroll to position [589, 0]
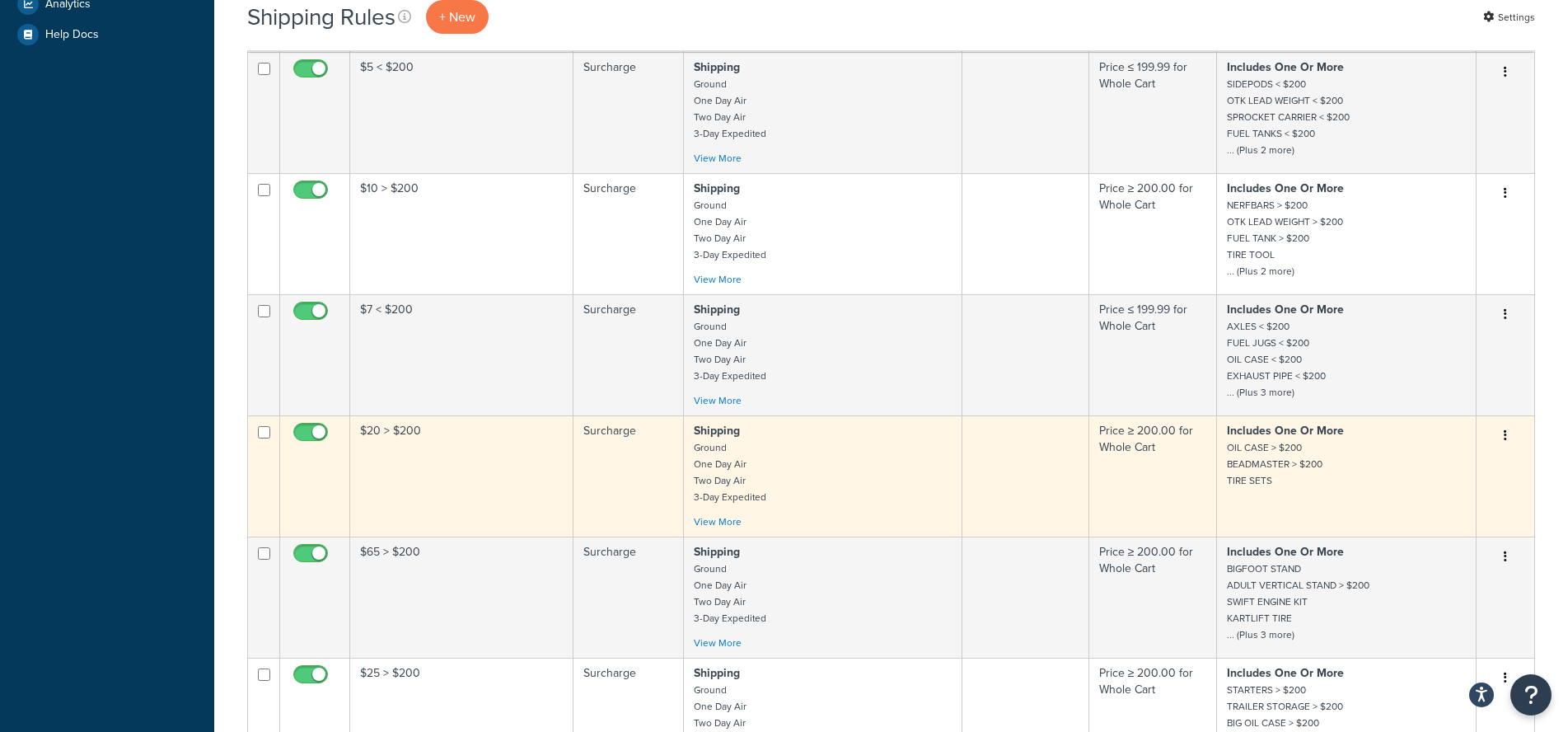
click at [440, 495] on td "$20 > $200" at bounding box center [462, 476] width 224 height 122
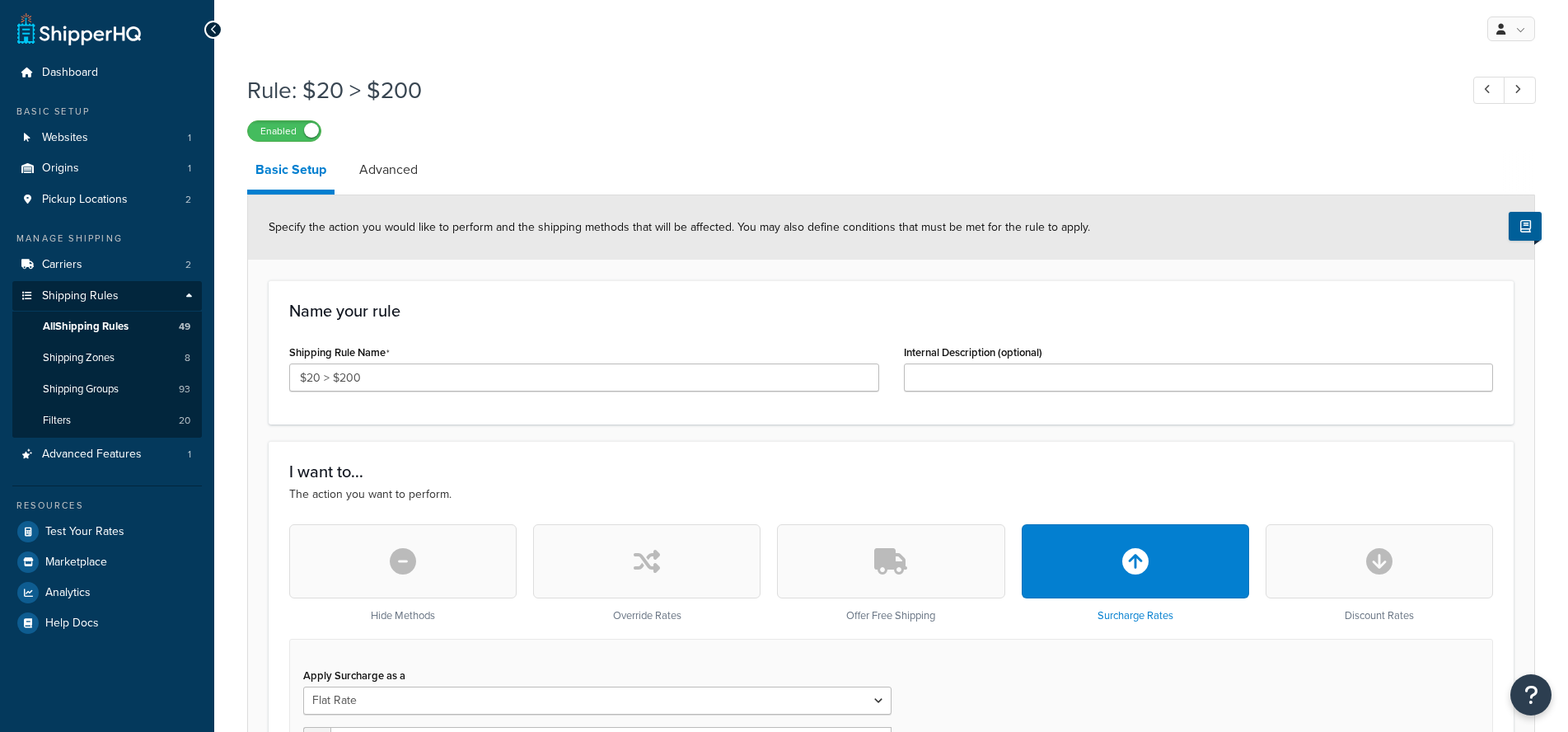
select select "ITEM"
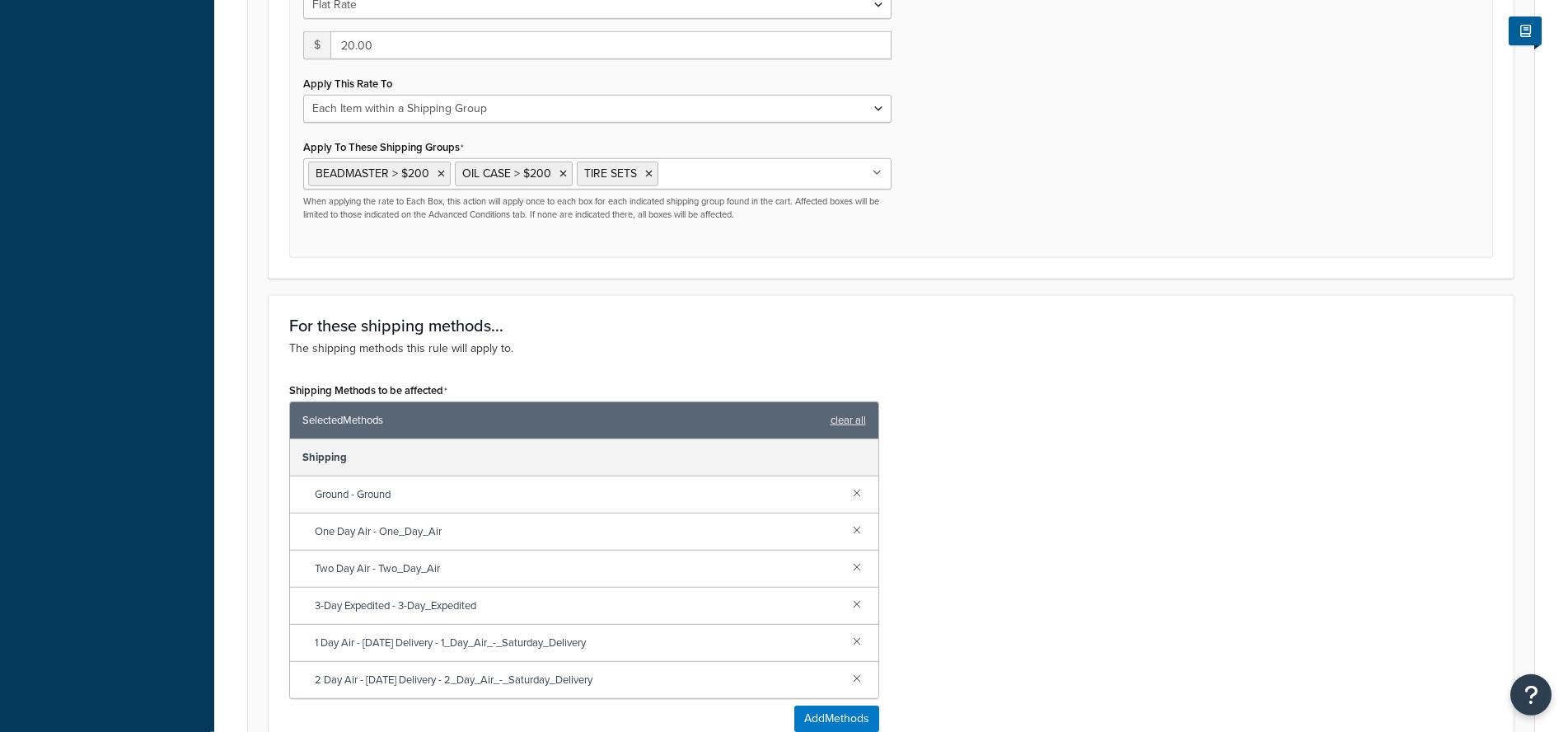
scroll to position [841, 0]
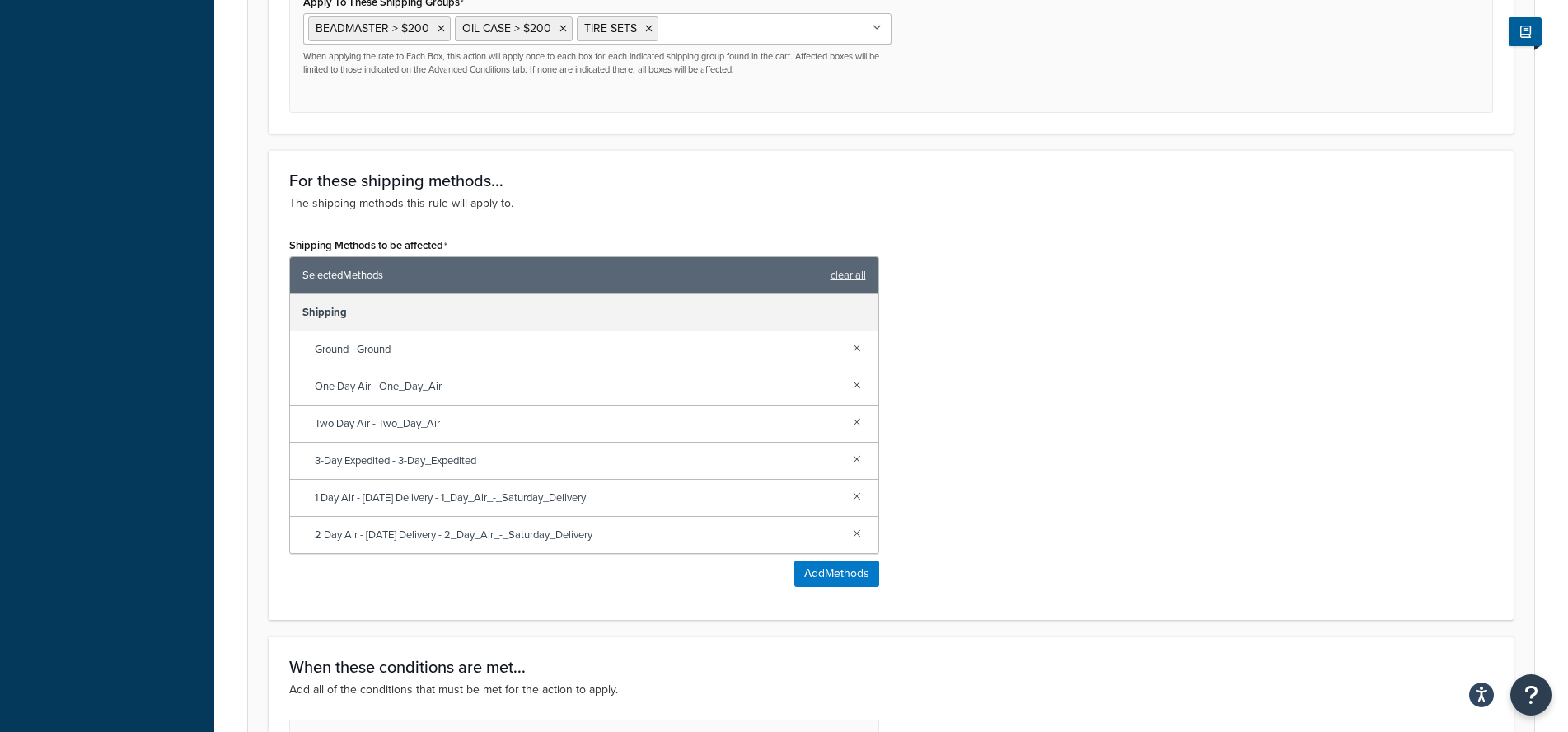
click at [698, 28] on input "Apply To These Shipping Groups" at bounding box center [734, 27] width 146 height 18
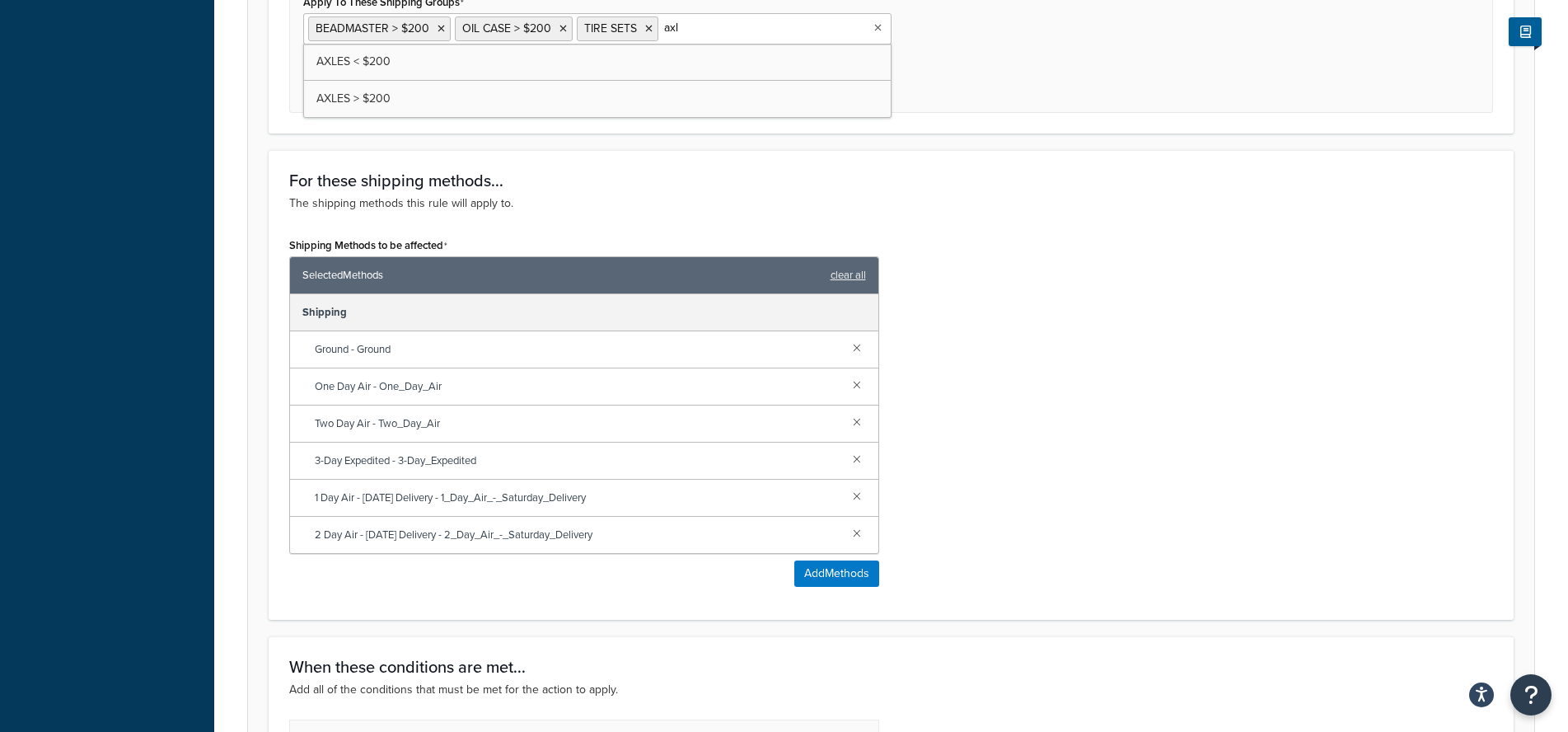
type input "axle"
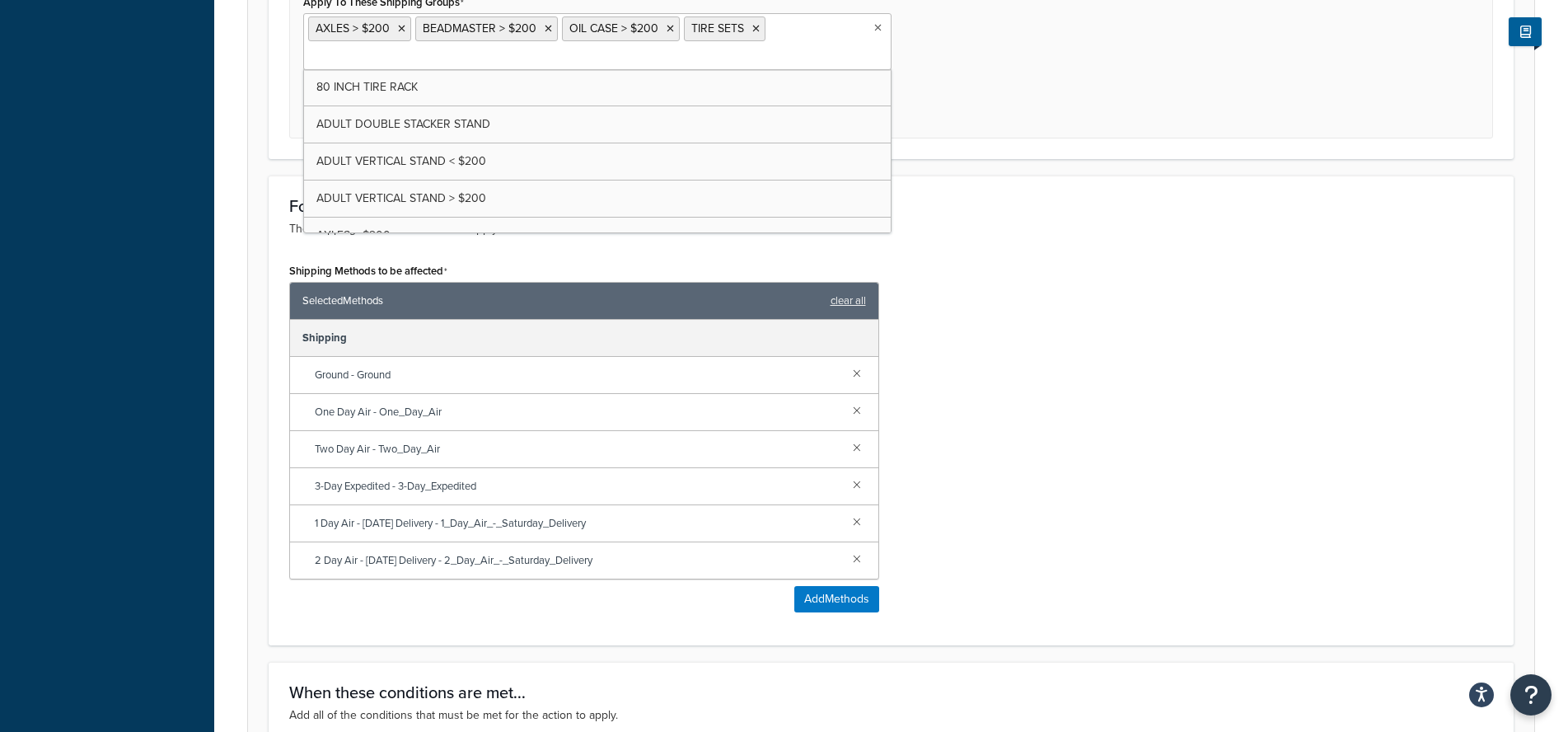
click at [1144, 246] on div "For these shipping methods... The shipping methods this rule will apply to. Shi…" at bounding box center [890, 410] width 1244 height 470
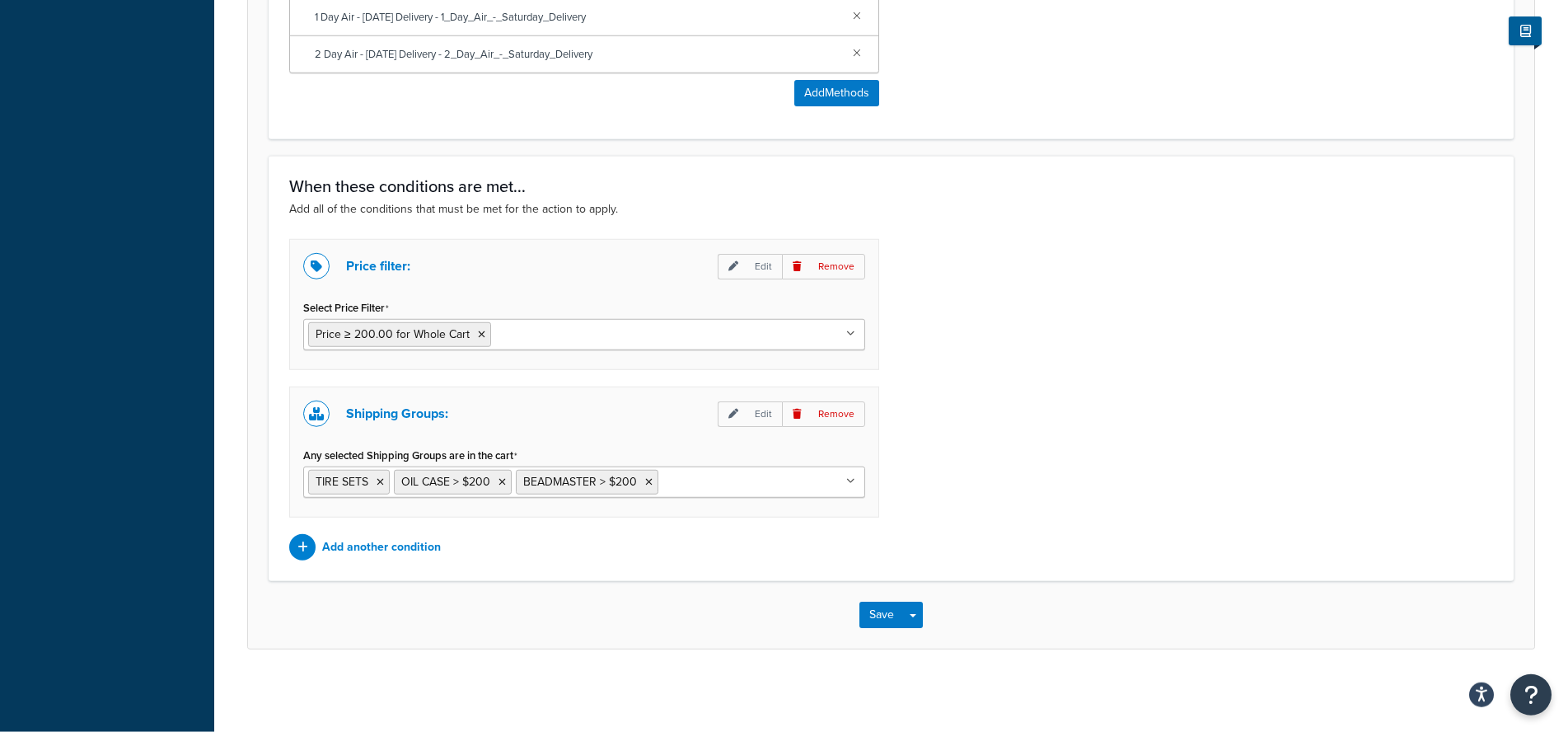
scroll to position [1348, 0]
click at [704, 488] on input "Any selected Shipping Groups are in the cart" at bounding box center [734, 481] width 146 height 18
type input "axle"
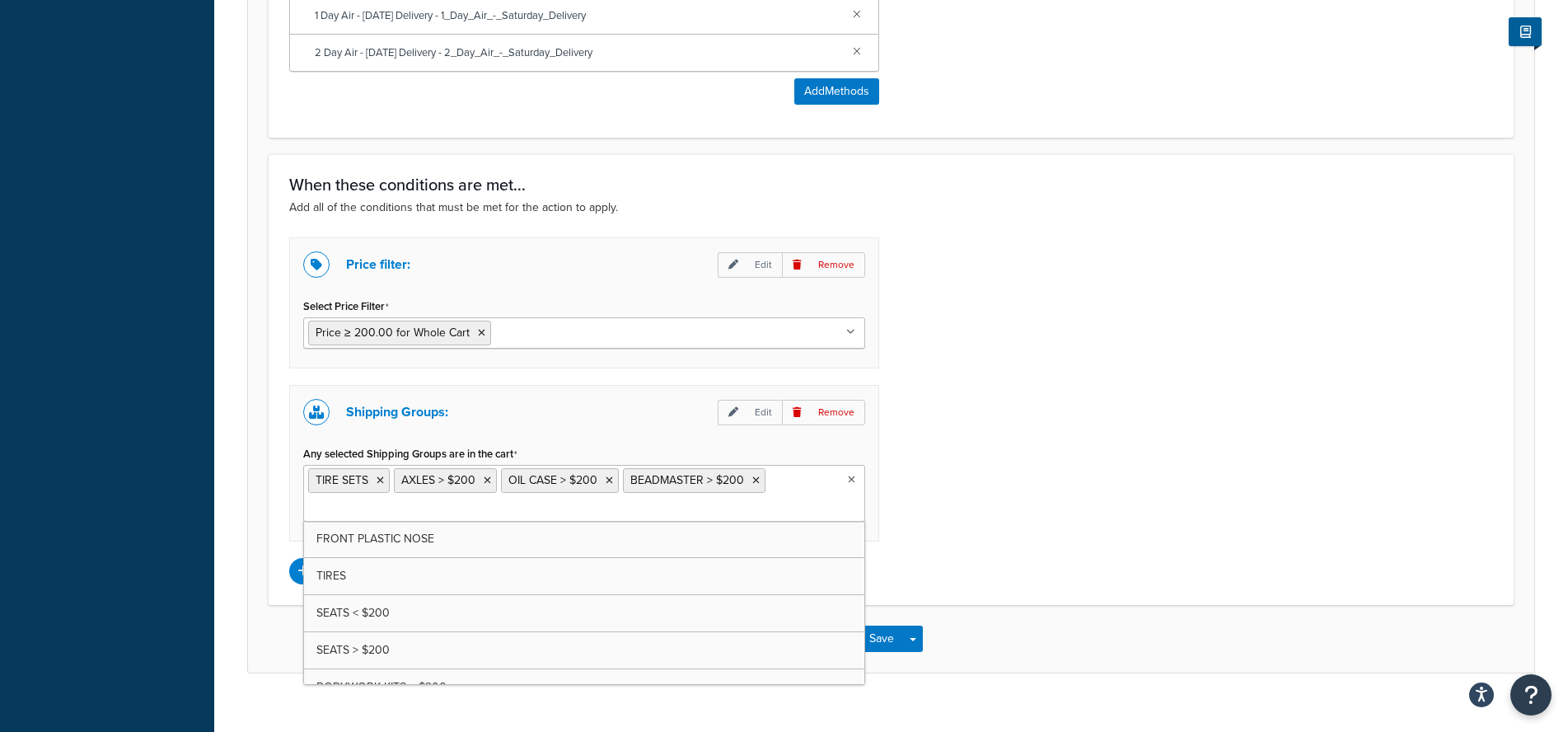
click at [1000, 558] on div "Price filter: Edit Remove Select Price Filter Price ≥ 200.00 for Whole Cart Pri…" at bounding box center [890, 411] width 1229 height 347
click at [879, 636] on button "Save" at bounding box center [881, 639] width 44 height 26
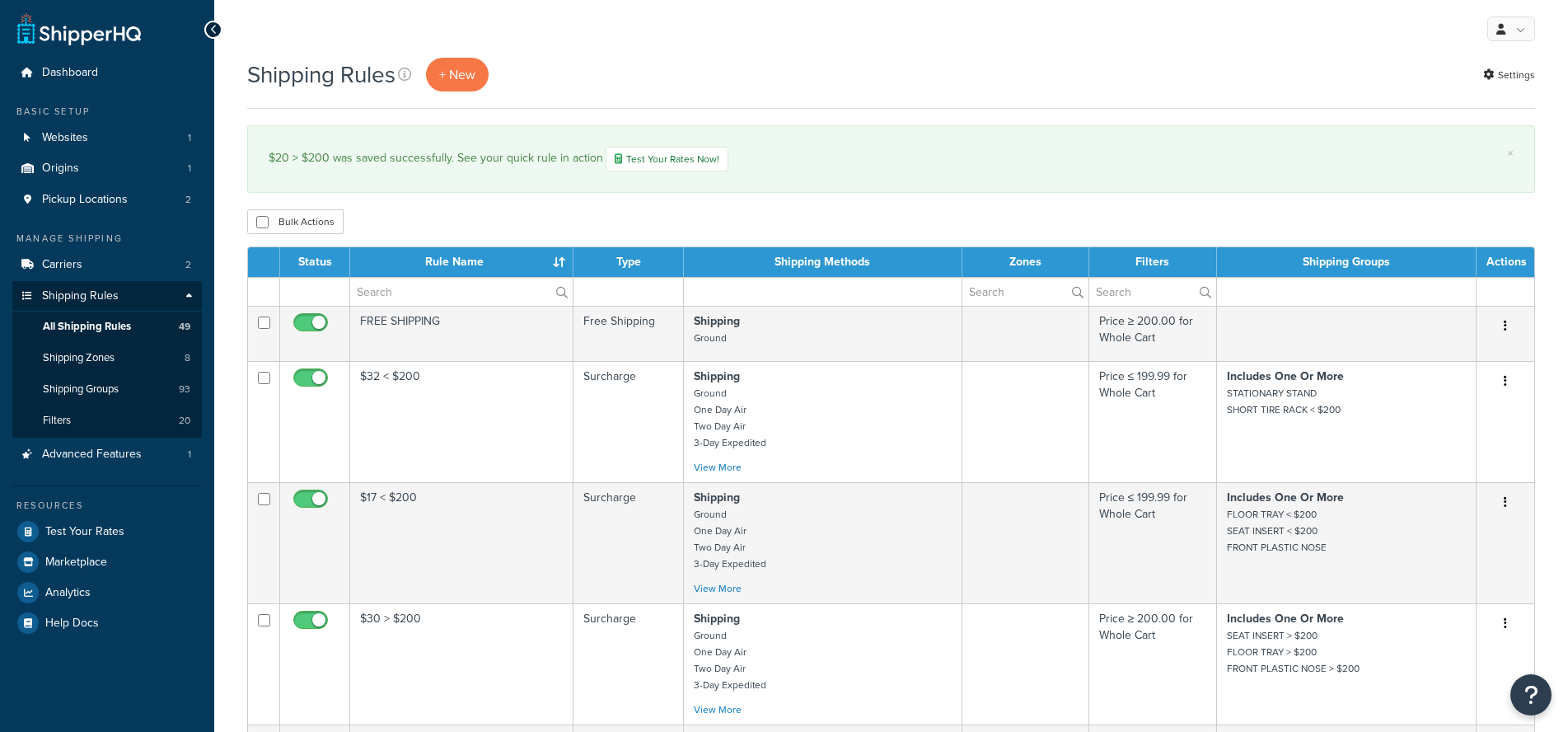
select select "100"
